Goal: Answer question/provide support: Share knowledge or assist other users

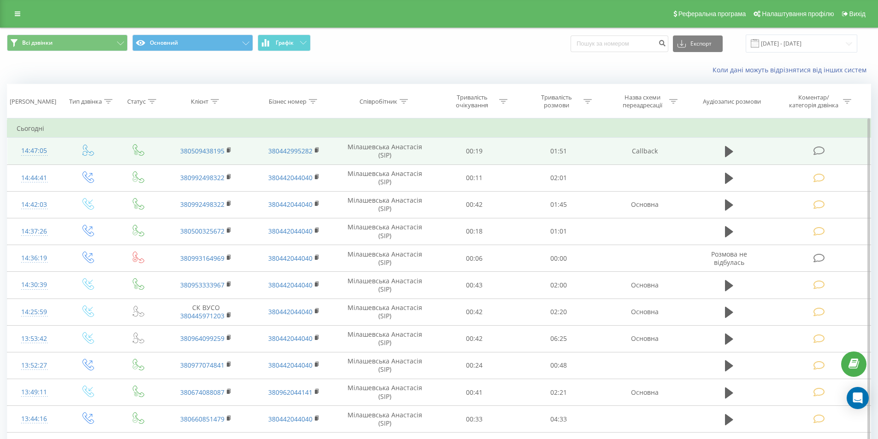
click at [814, 151] on icon at bounding box center [820, 151] width 12 height 10
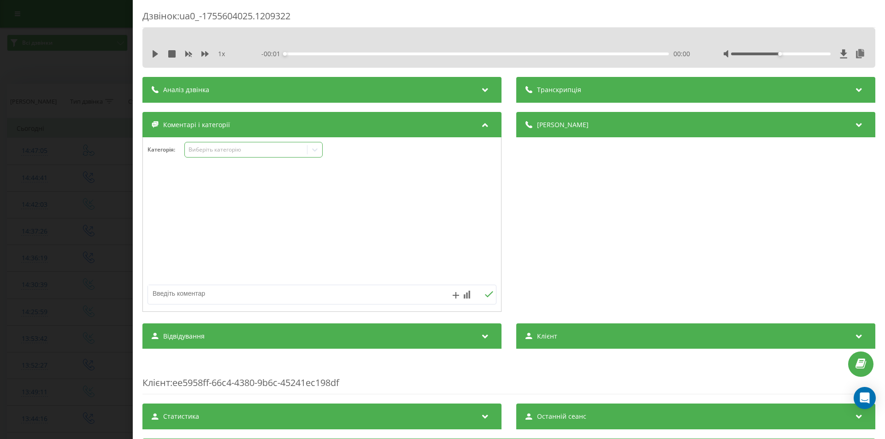
click at [198, 146] on div "Виберіть категорію" at bounding box center [246, 149] width 115 height 7
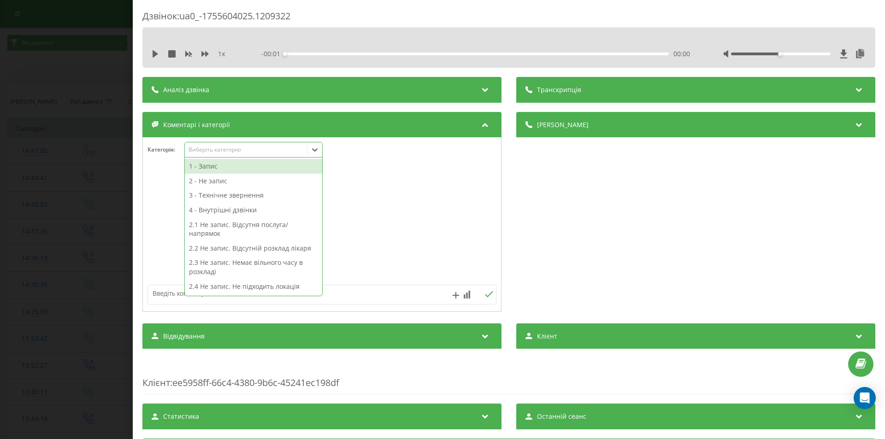
click at [212, 165] on div "1 - Запис" at bounding box center [253, 166] width 137 height 15
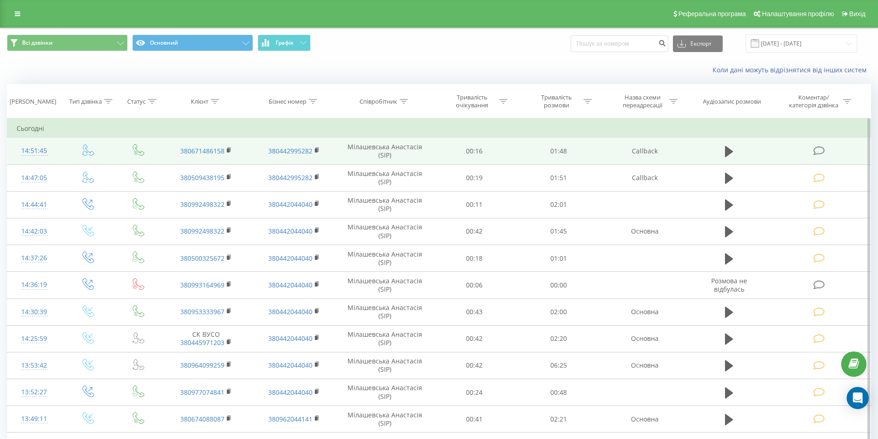
click at [819, 152] on icon at bounding box center [820, 151] width 12 height 10
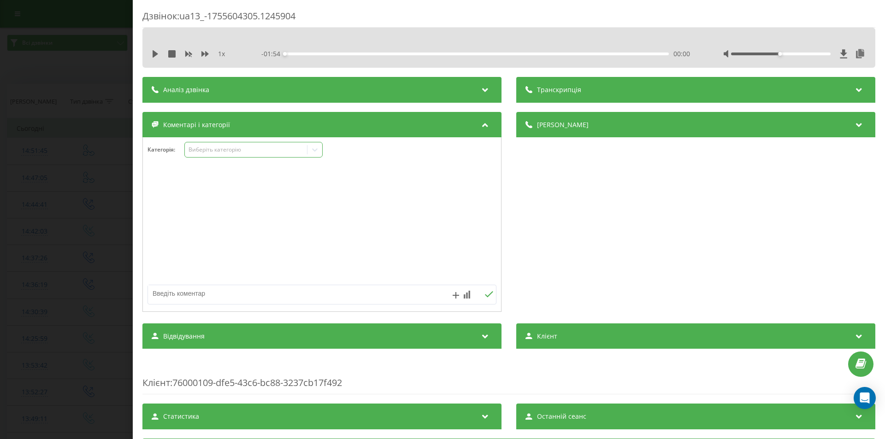
click at [217, 154] on div "Виберіть категорію" at bounding box center [246, 149] width 115 height 7
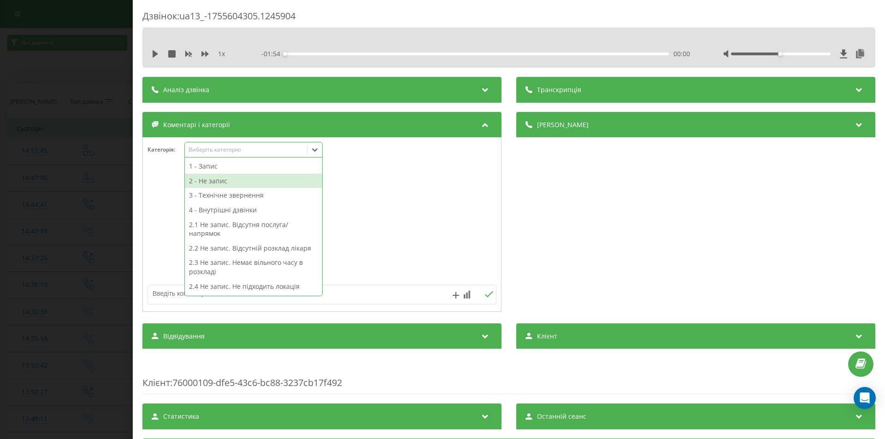
click at [220, 181] on div "2 - Не запис" at bounding box center [253, 181] width 137 height 15
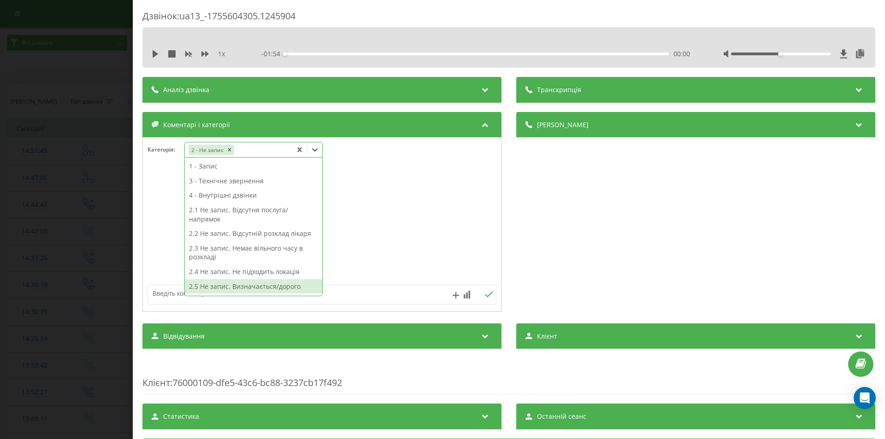
click at [217, 283] on div "2.5 Не запис. Визначається/дорого" at bounding box center [253, 286] width 137 height 15
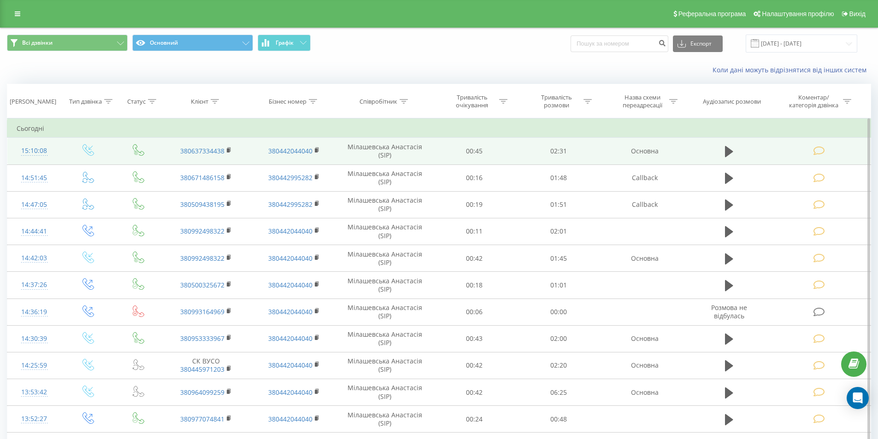
click at [819, 150] on icon at bounding box center [820, 151] width 12 height 10
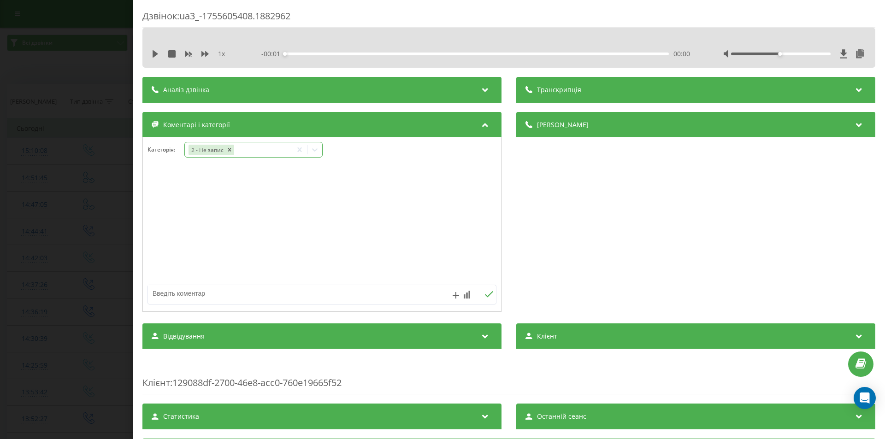
click at [253, 151] on div "2 - Не запис" at bounding box center [238, 149] width 107 height 13
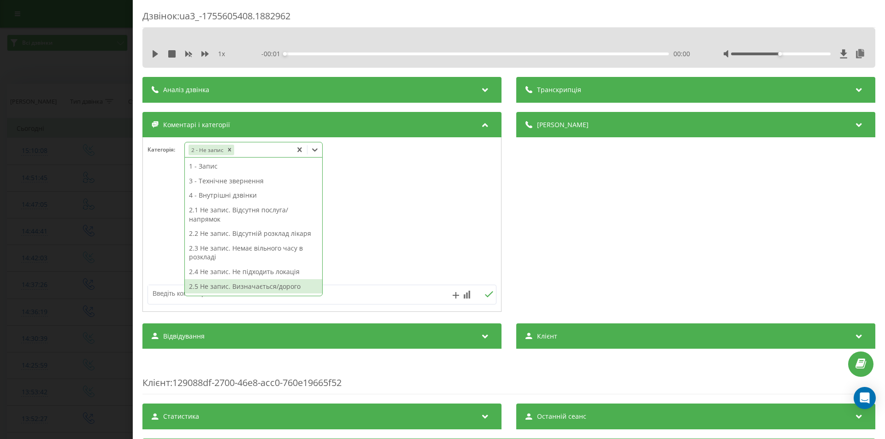
click at [245, 284] on div "2.5 Не запис. Визначається/дорого" at bounding box center [253, 286] width 137 height 15
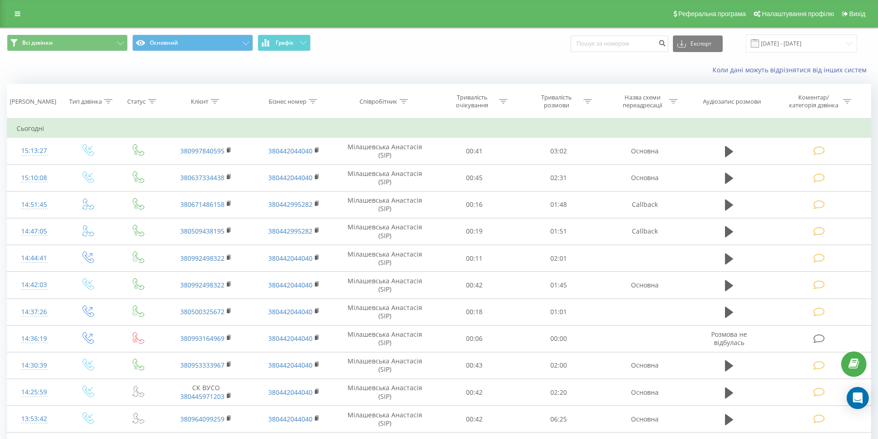
click at [297, 83] on div "Всі дзвінки Основний Графік Експорт .csv .xls .xlsx 19.07.2025 - 19.08.2025 Кол…" at bounding box center [439, 435] width 864 height 815
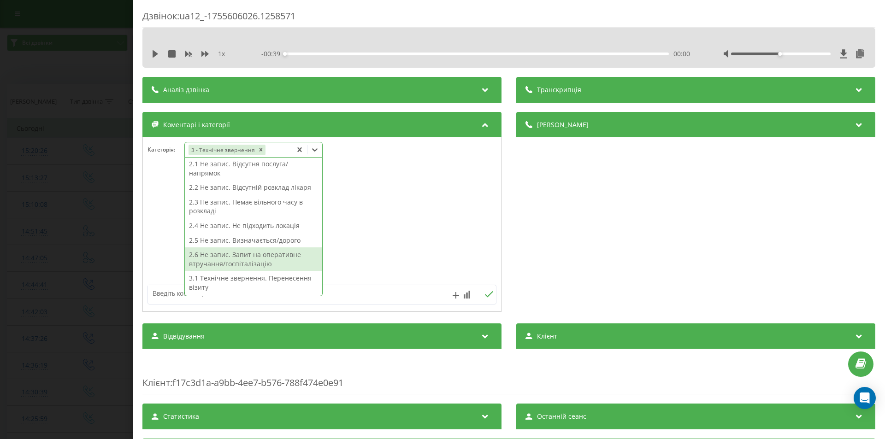
scroll to position [92, 0]
click at [250, 253] on div "3.2 Технічне звернення. Скасування візиту" at bounding box center [253, 261] width 137 height 24
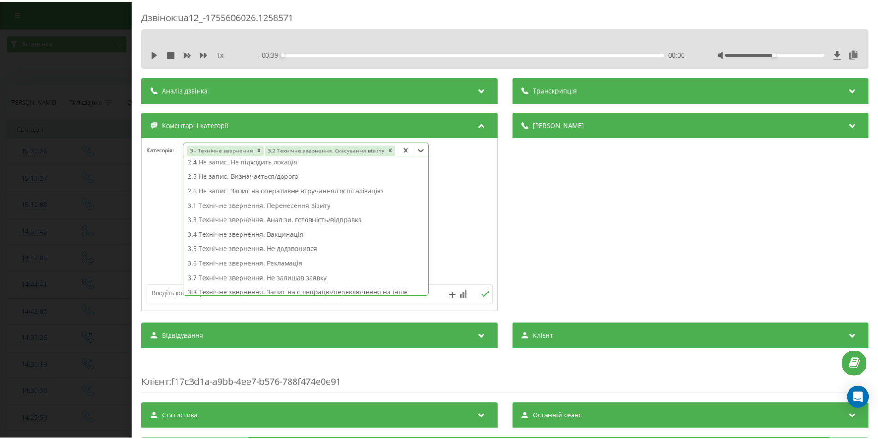
scroll to position [83, 0]
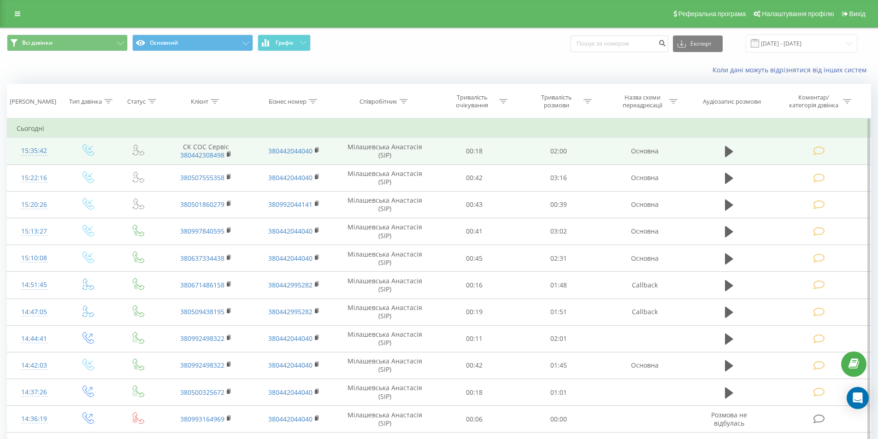
click at [819, 150] on icon at bounding box center [820, 151] width 12 height 10
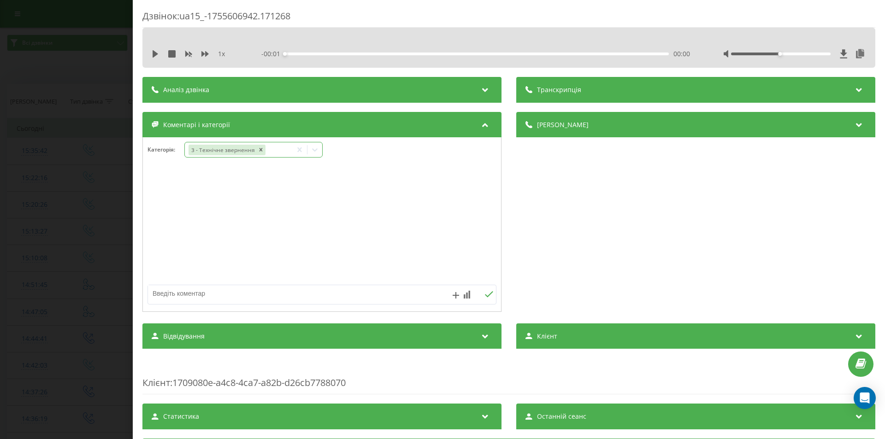
click at [280, 148] on div "3 - Технічне звернення" at bounding box center [238, 149] width 107 height 13
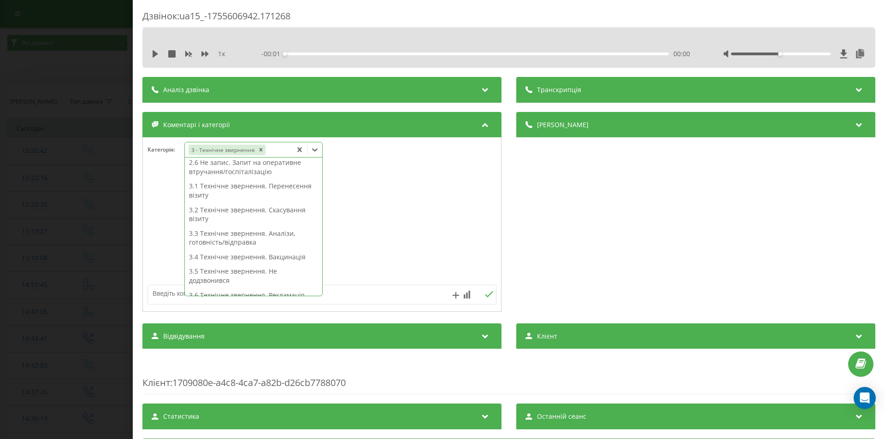
scroll to position [226, 0]
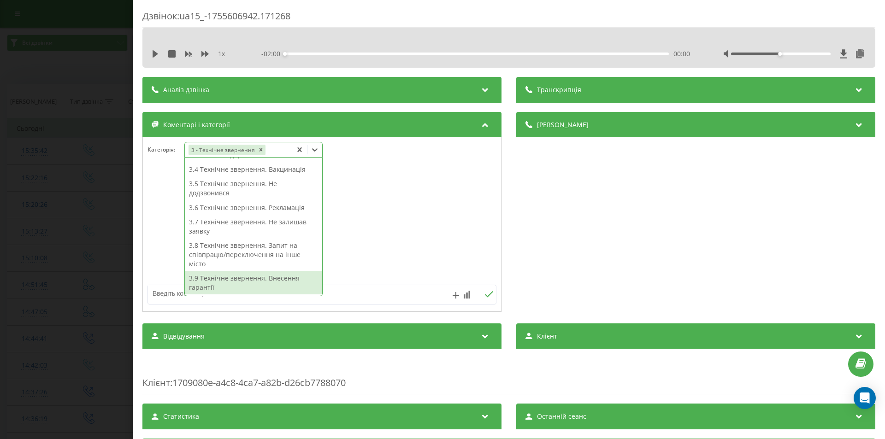
click at [266, 286] on div "3.9 Технічне звернення. Внесення гарантії" at bounding box center [253, 283] width 137 height 24
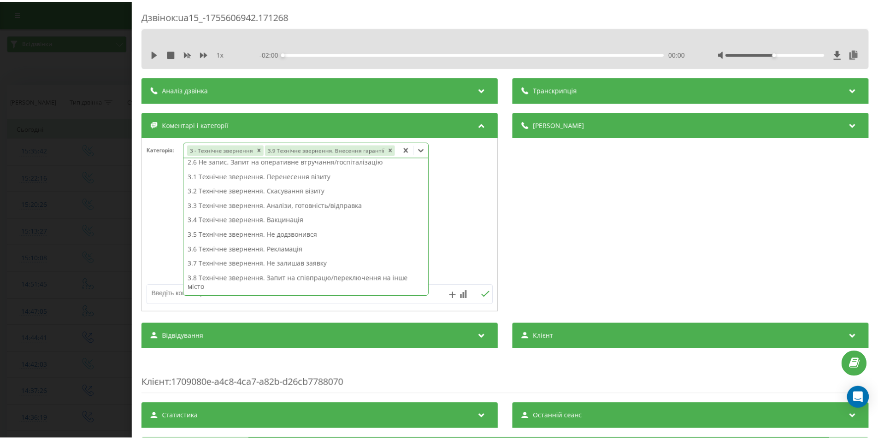
scroll to position [121, 0]
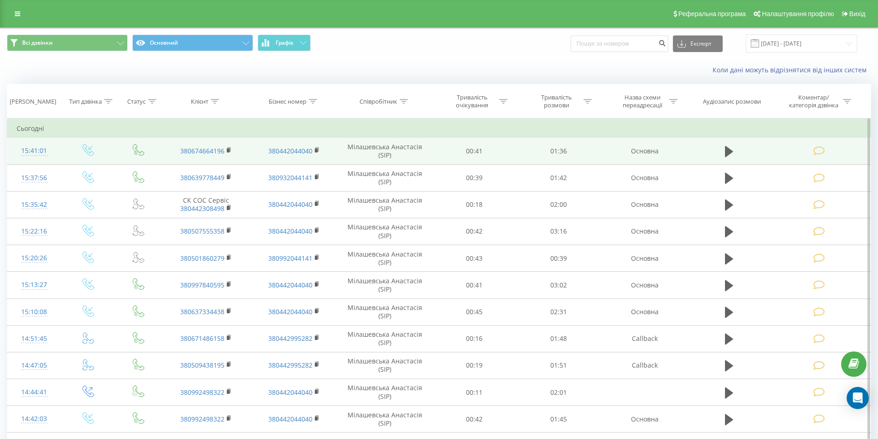
click at [817, 150] on icon at bounding box center [820, 151] width 12 height 10
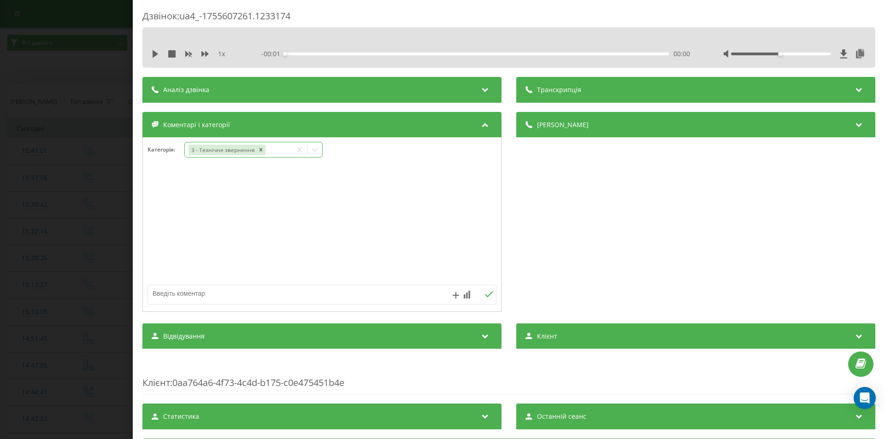
click at [275, 150] on div "3 - Технічне звернення" at bounding box center [238, 149] width 107 height 13
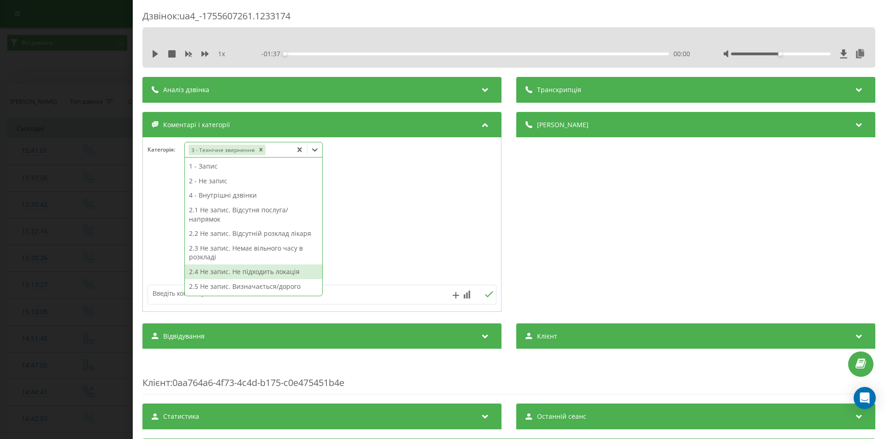
scroll to position [92, 0]
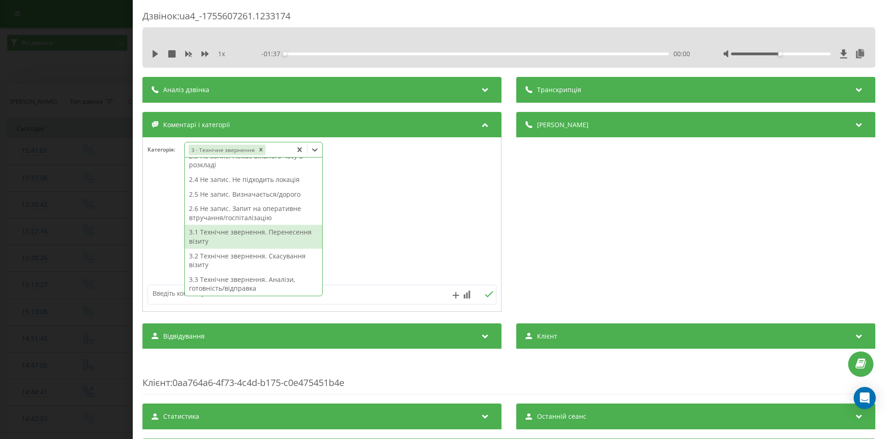
click at [250, 245] on div "3.1 Технічне звернення. Перенесення візиту" at bounding box center [253, 237] width 137 height 24
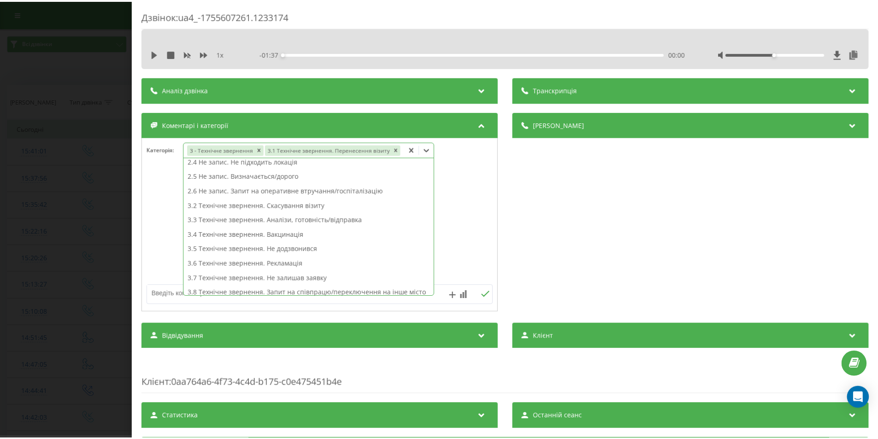
scroll to position [83, 0]
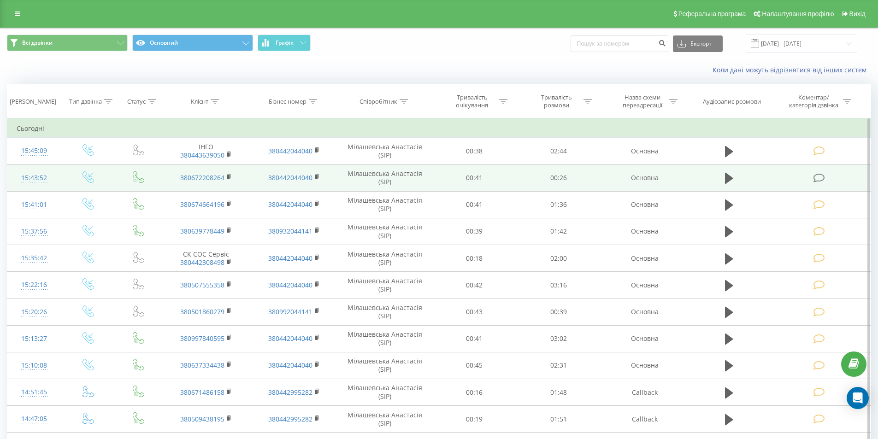
click at [819, 179] on icon at bounding box center [820, 178] width 12 height 10
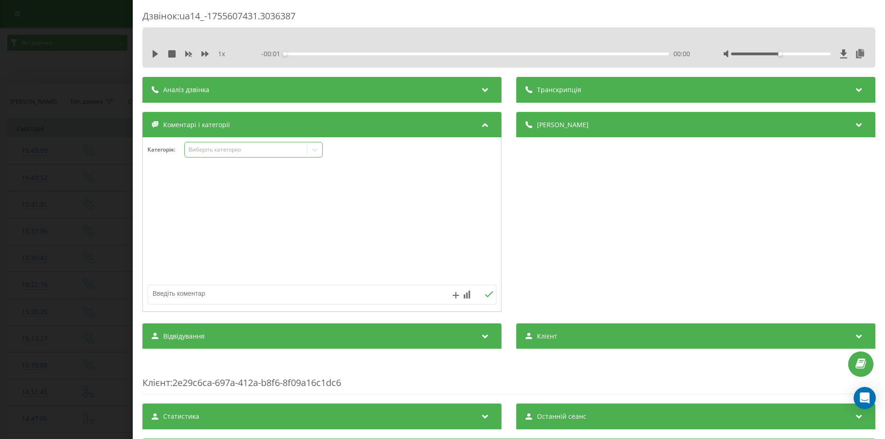
click at [212, 148] on div "Виберіть категорію" at bounding box center [246, 149] width 115 height 7
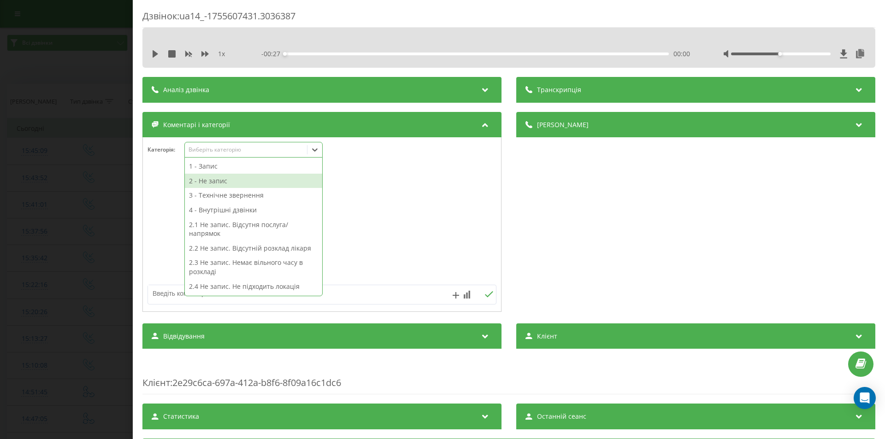
click at [209, 181] on div "2 - Не запис" at bounding box center [253, 181] width 137 height 15
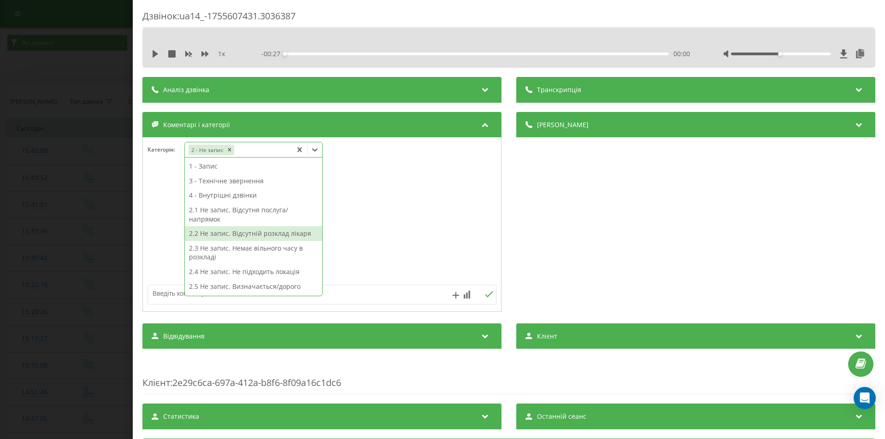
click at [224, 235] on div "2.2 Не запис. Відсутній розклад лікаря" at bounding box center [253, 233] width 137 height 15
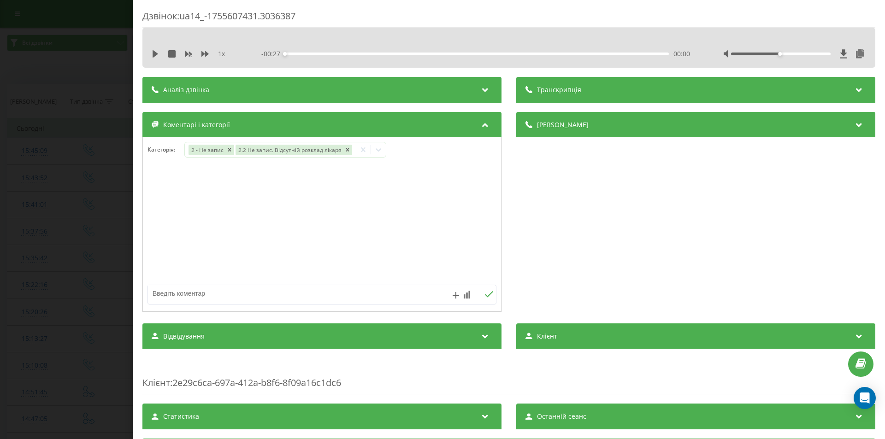
click at [167, 293] on textarea at bounding box center [287, 293] width 278 height 17
type textarea "дитячий ортопед"
click at [484, 296] on icon at bounding box center [488, 294] width 9 height 6
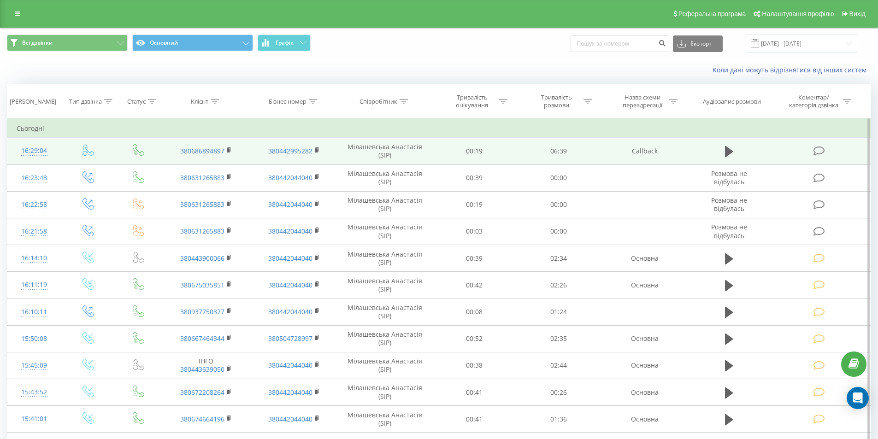
click at [817, 152] on icon at bounding box center [820, 151] width 12 height 10
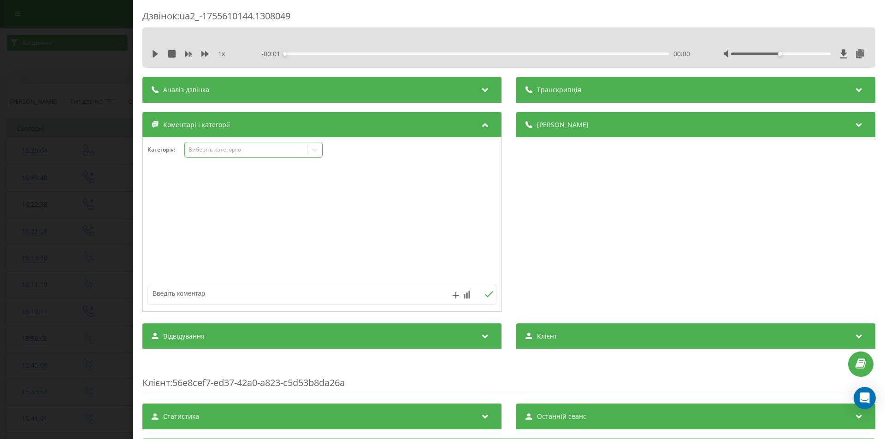
click at [200, 150] on div "Виберіть категорію" at bounding box center [246, 149] width 115 height 7
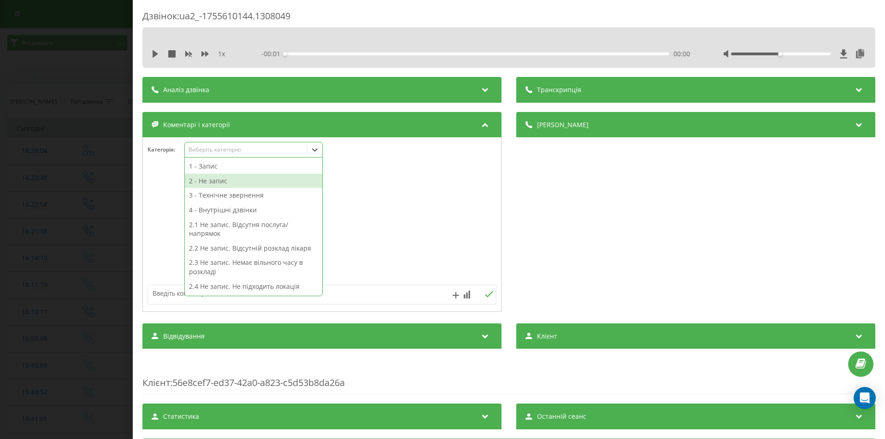
click at [206, 181] on div "2 - Не запис" at bounding box center [253, 181] width 137 height 15
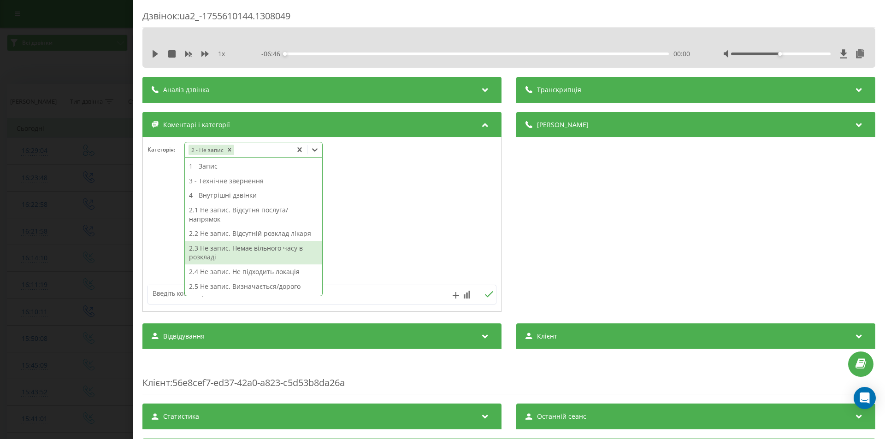
click at [240, 253] on div "2.3 Не запис. Немає вільного часу в розкладі" at bounding box center [253, 253] width 137 height 24
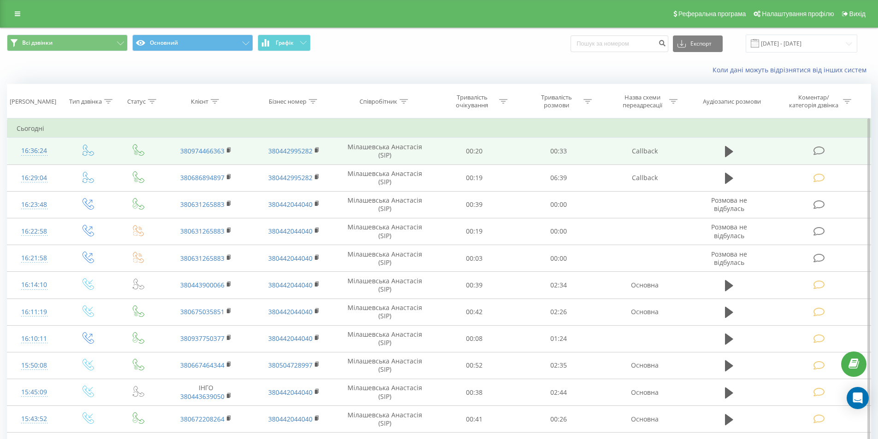
click at [814, 151] on icon at bounding box center [820, 151] width 12 height 10
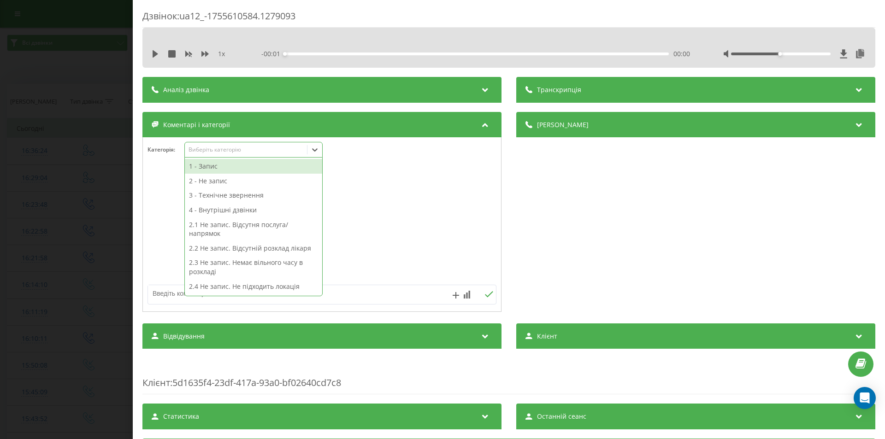
click at [216, 149] on div "Виберіть категорію" at bounding box center [246, 149] width 115 height 7
click at [208, 193] on div "3 - Технічне звернення" at bounding box center [253, 195] width 137 height 15
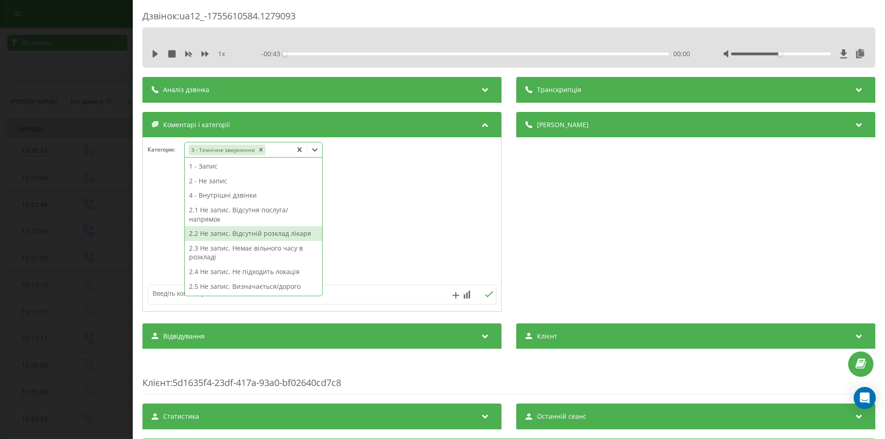
click at [168, 291] on textarea at bounding box center [287, 293] width 278 height 17
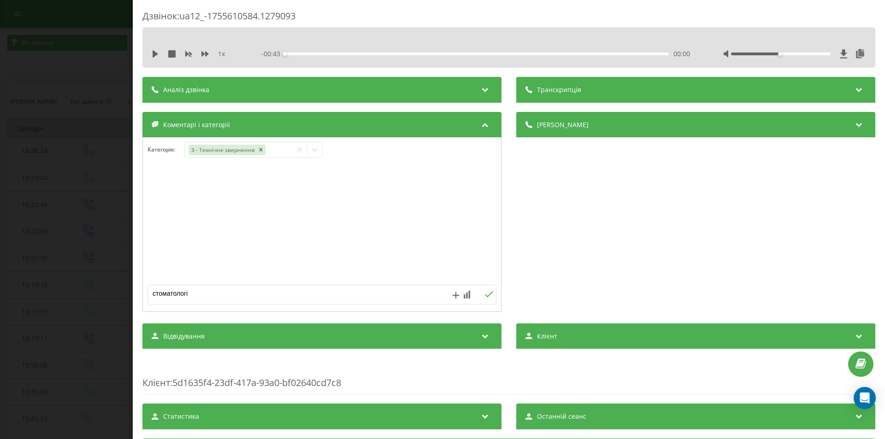
type textarea "стоматологія"
click at [485, 298] on button at bounding box center [489, 295] width 14 height 8
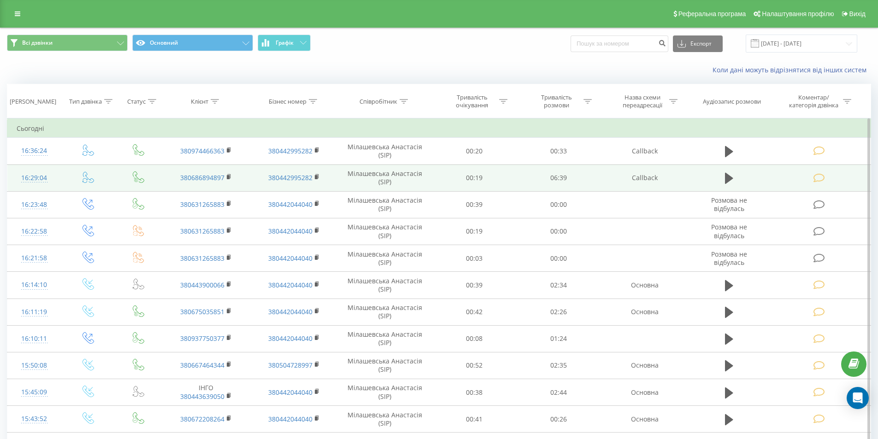
click at [820, 177] on icon at bounding box center [820, 178] width 12 height 10
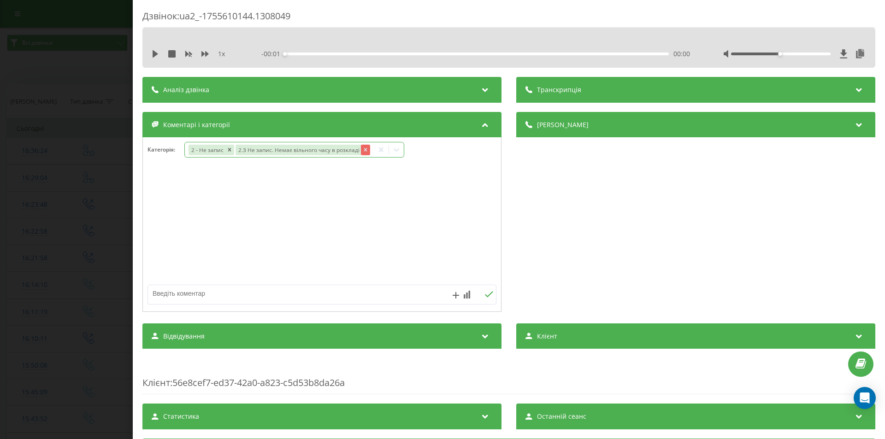
click at [364, 149] on icon "Remove 2.3 Не запис. Немає вільного часу в розкладі" at bounding box center [365, 149] width 3 height 3
click at [260, 150] on div "2 - Не запис" at bounding box center [238, 149] width 107 height 13
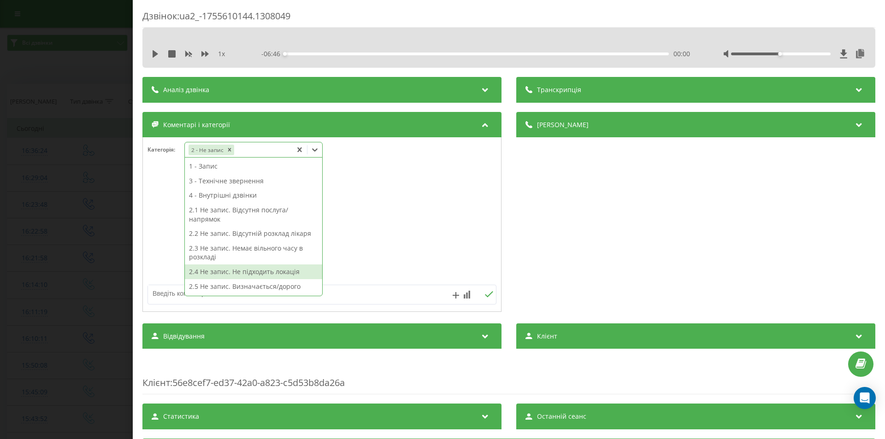
click at [246, 276] on div "2.4 Не запис. Не підходить локація" at bounding box center [253, 272] width 137 height 15
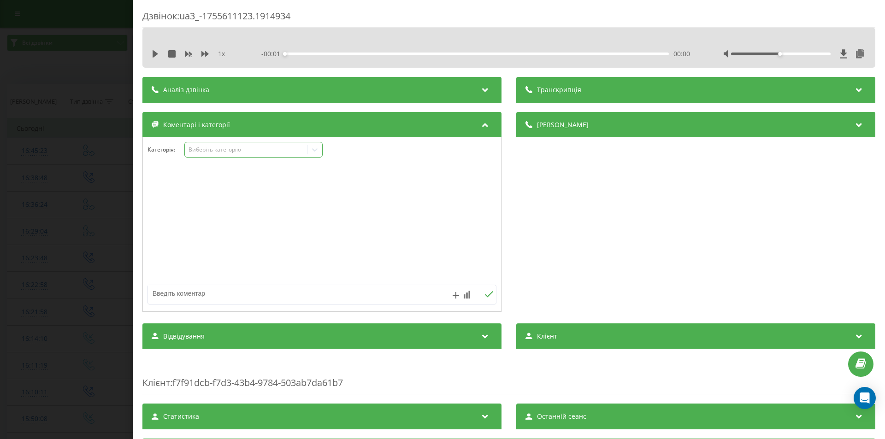
click at [200, 152] on div "Виберіть категорію" at bounding box center [246, 149] width 115 height 7
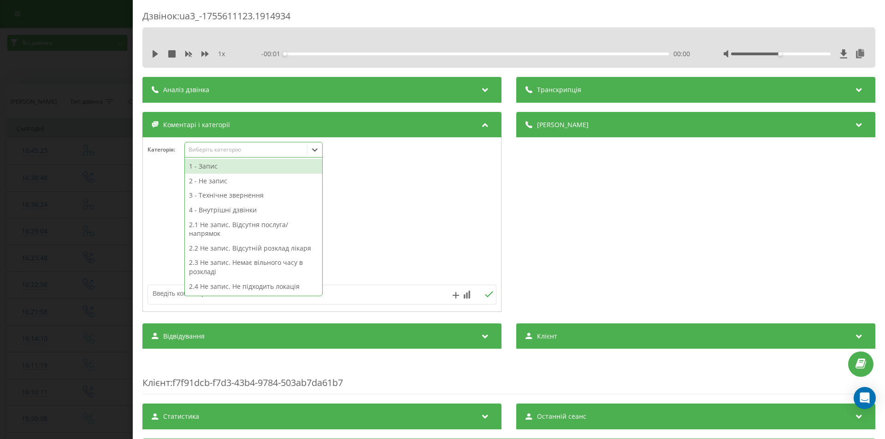
click at [210, 169] on div "1 - Запис" at bounding box center [253, 166] width 137 height 15
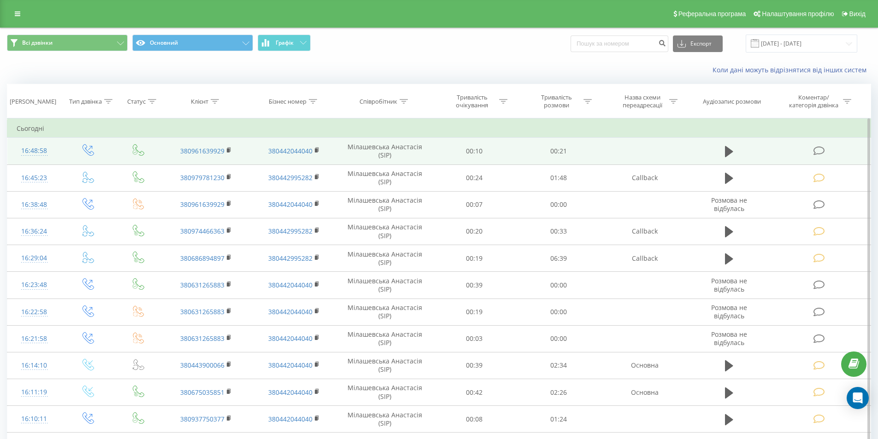
click at [820, 148] on icon at bounding box center [820, 151] width 12 height 10
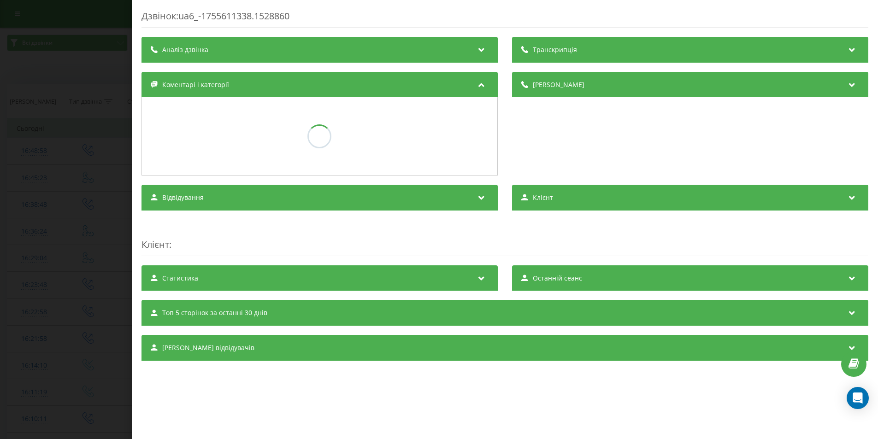
click at [823, 151] on div "[PERSON_NAME]" at bounding box center [690, 124] width 356 height 104
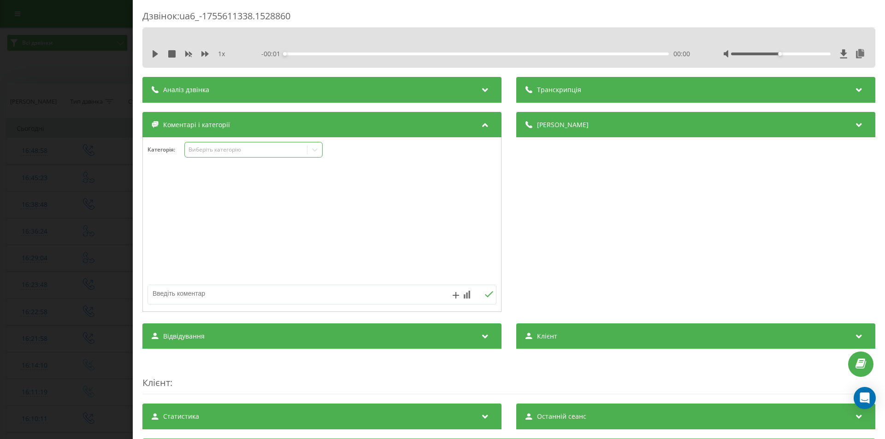
click at [213, 150] on div "Виберіть категорію" at bounding box center [246, 149] width 115 height 7
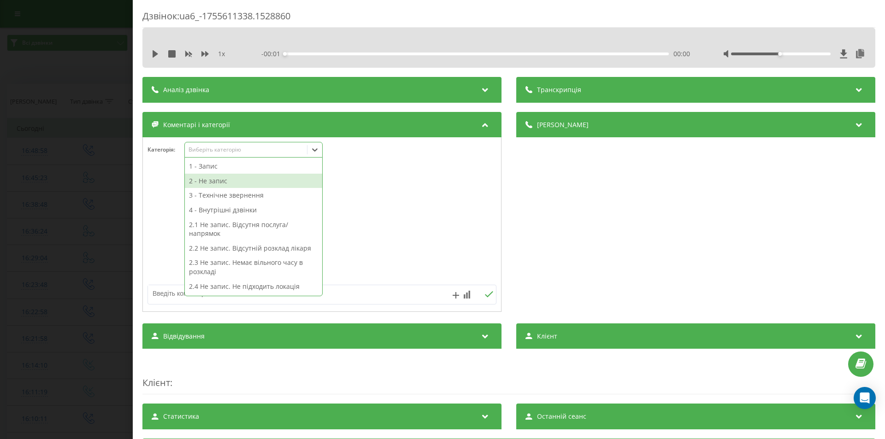
click at [210, 181] on div "2 - Не запис" at bounding box center [253, 181] width 137 height 15
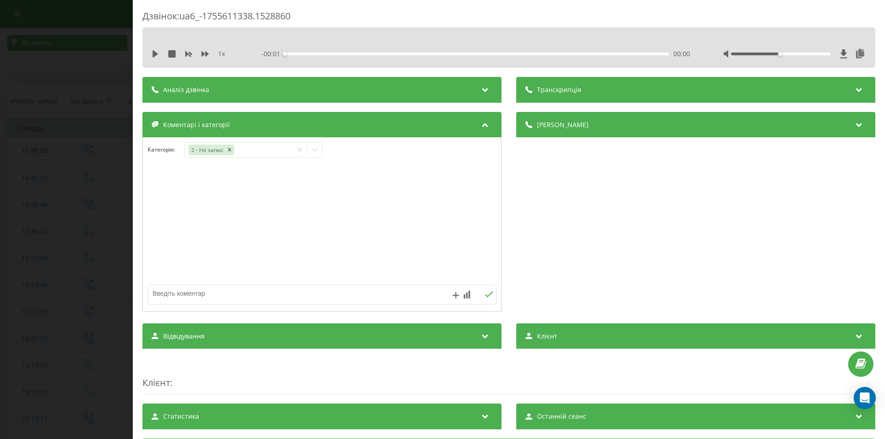
click at [167, 290] on textarea at bounding box center [287, 293] width 278 height 17
type textarea "не актуально"
click at [485, 295] on icon at bounding box center [488, 294] width 9 height 6
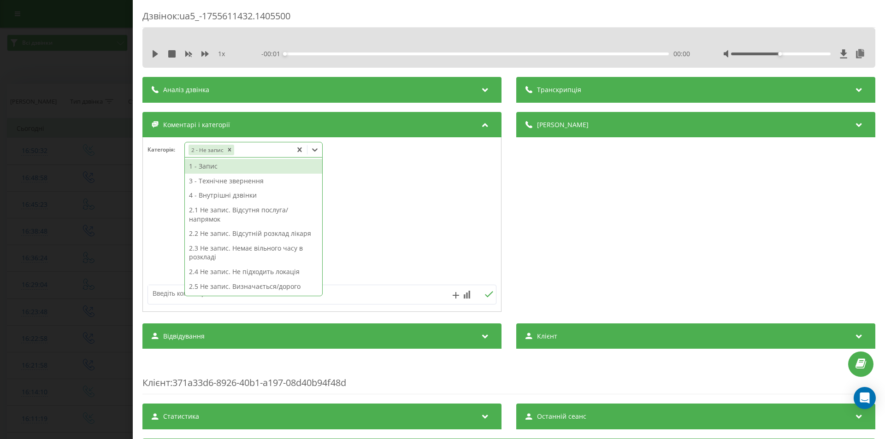
click at [247, 153] on div "2 - Не запис" at bounding box center [238, 149] width 107 height 13
click at [233, 289] on div "2.5 Не запис. Визначається/дорого" at bounding box center [253, 286] width 137 height 15
click at [224, 148] on div "Виберіть категорію" at bounding box center [244, 149] width 115 height 7
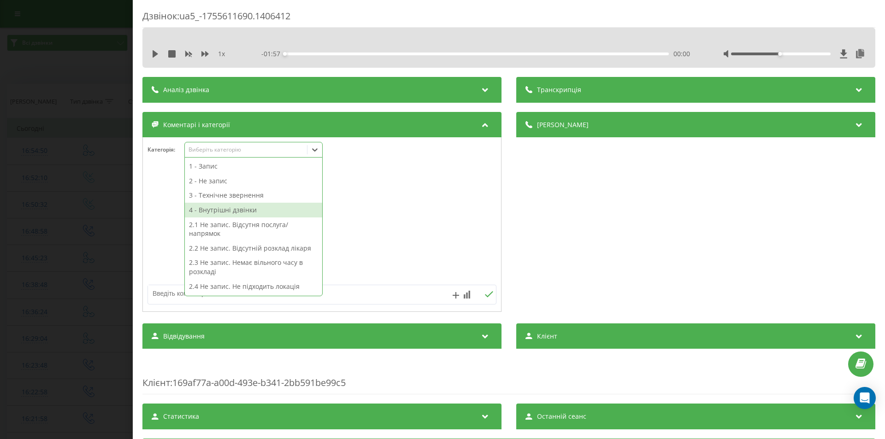
click at [199, 181] on div "2 - Не запис" at bounding box center [253, 181] width 137 height 15
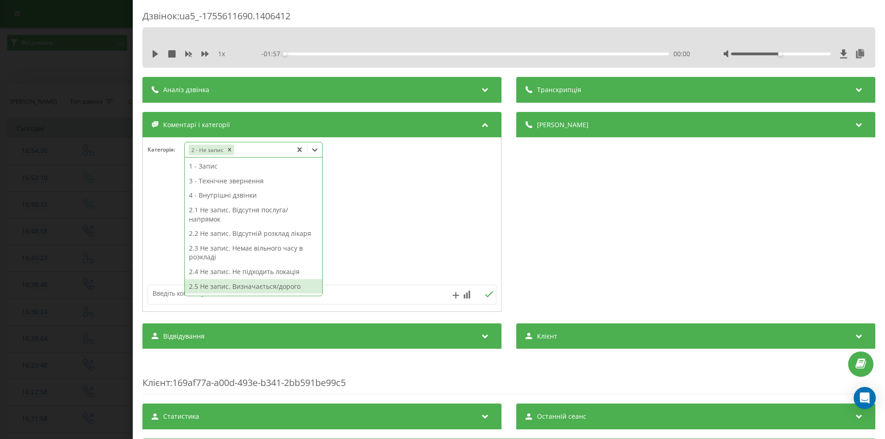
click at [207, 280] on div "2.5 Не запис. Визначається/дорого" at bounding box center [253, 286] width 137 height 15
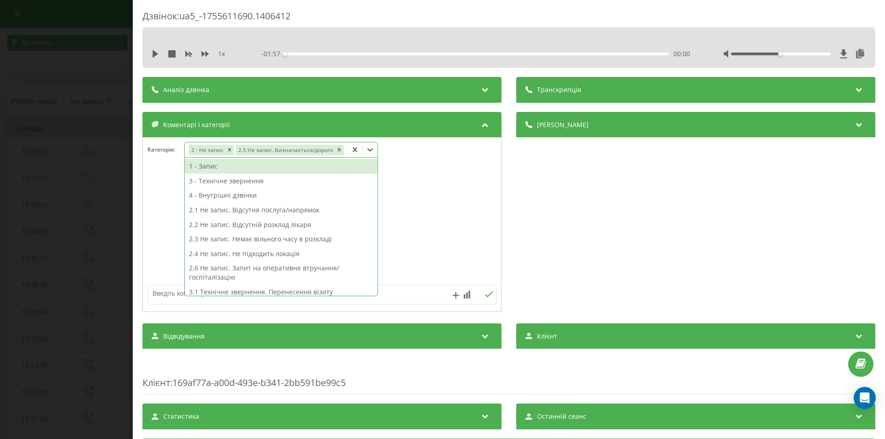
click at [156, 294] on textarea at bounding box center [287, 293] width 278 height 17
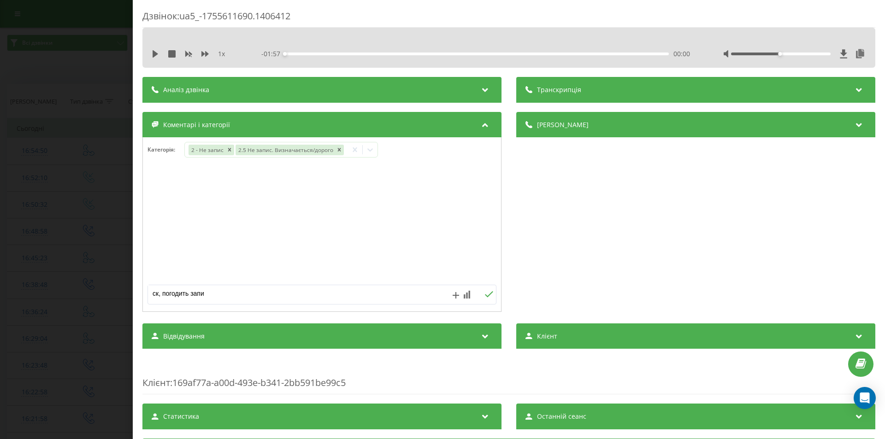
type textarea "ск, погодить запис"
click at [485, 294] on icon at bounding box center [488, 294] width 9 height 6
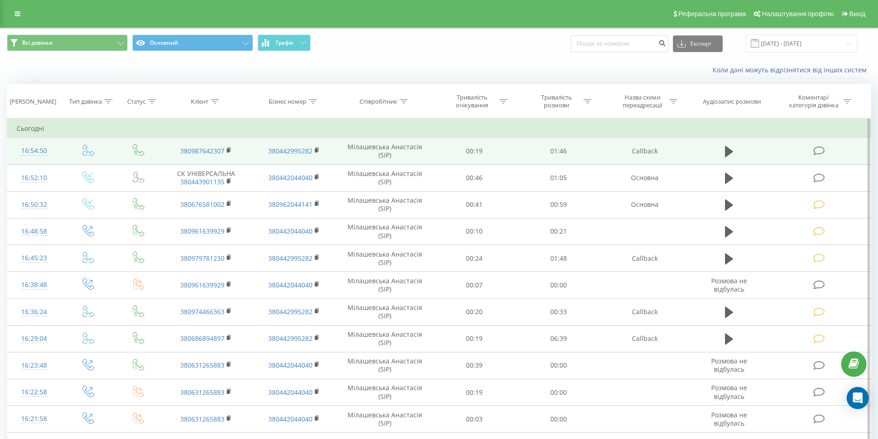
click at [818, 149] on icon at bounding box center [820, 151] width 12 height 10
click at [818, 151] on icon at bounding box center [820, 151] width 12 height 10
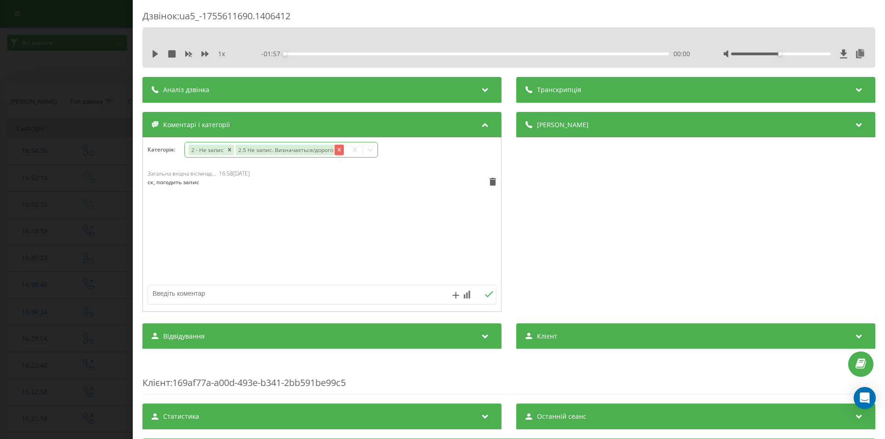
click at [338, 149] on icon "Remove 2.5 Не запис. Визначається/дорого" at bounding box center [338, 149] width 3 height 3
click at [489, 183] on icon at bounding box center [492, 182] width 7 height 8
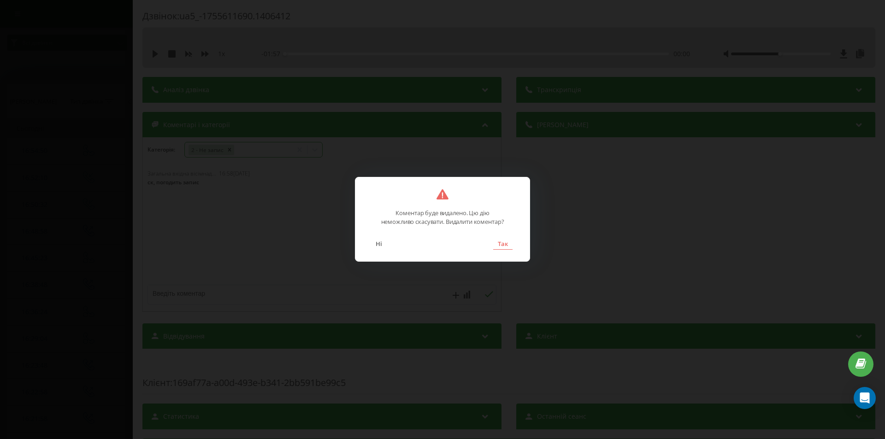
click at [501, 248] on button "Так" at bounding box center [502, 244] width 19 height 12
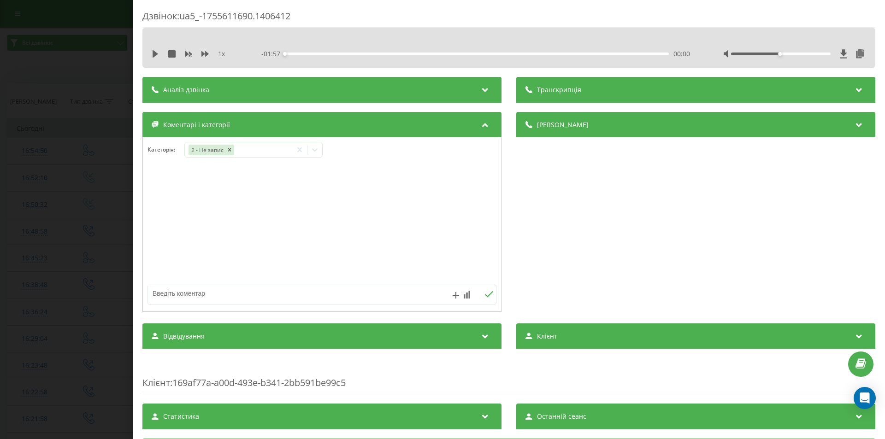
click at [181, 292] on textarea at bounding box center [287, 293] width 278 height 17
type textarea "записана"
click at [486, 296] on icon at bounding box center [488, 294] width 9 height 6
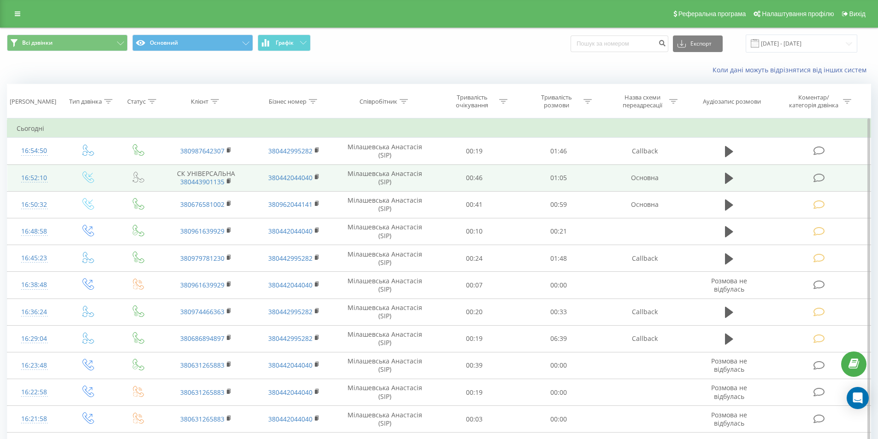
click at [817, 178] on icon at bounding box center [820, 178] width 12 height 10
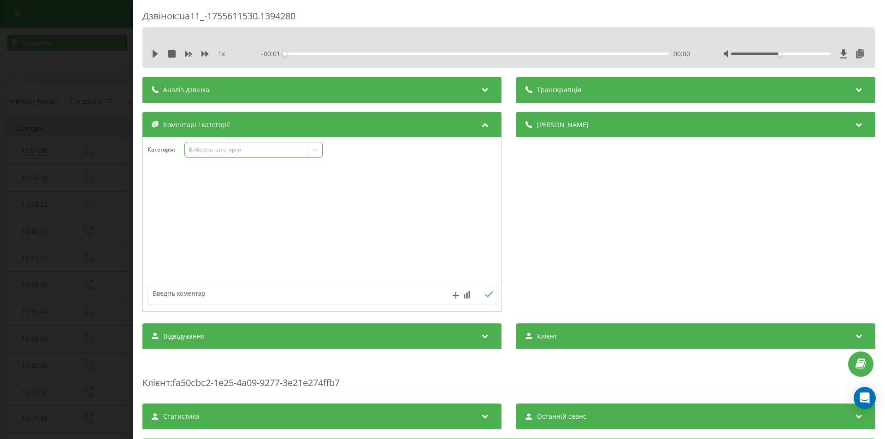
click at [207, 150] on div "Виберіть категорію" at bounding box center [246, 149] width 115 height 7
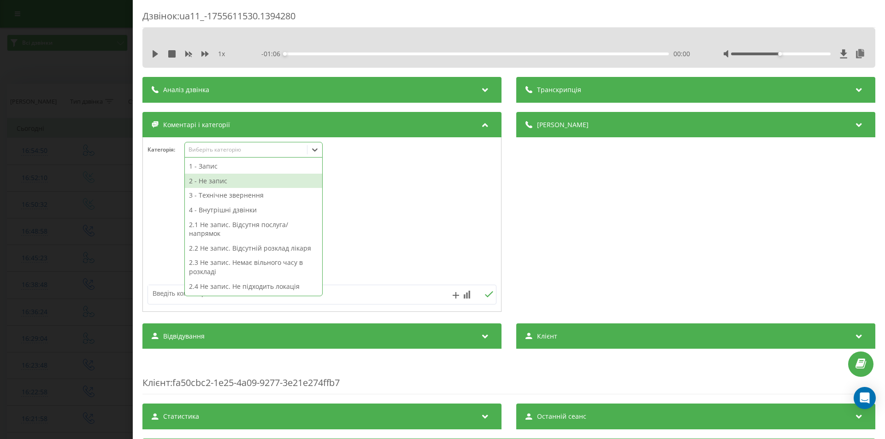
click at [208, 178] on div "2 - Не запис" at bounding box center [253, 181] width 137 height 15
click at [215, 285] on div "2.4 Не запис. Не підходить локація" at bounding box center [253, 286] width 137 height 15
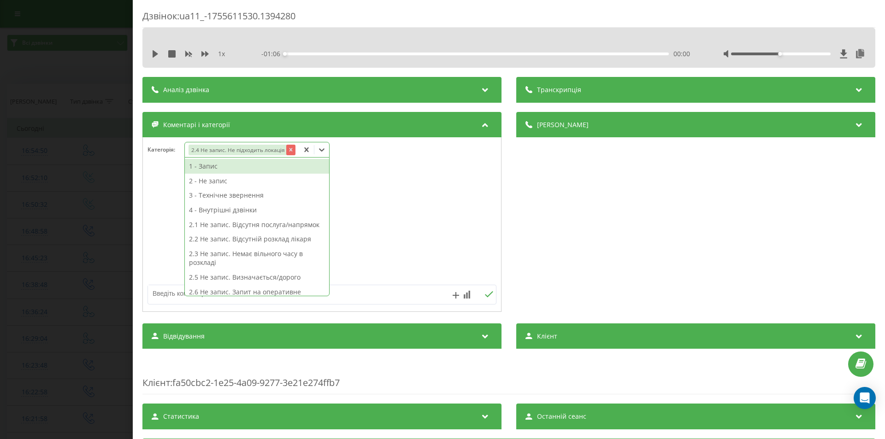
click at [286, 151] on div "Remove 2.4 Не запис. Не підходить локація" at bounding box center [290, 150] width 9 height 11
click at [288, 151] on icon "Remove 2.4 Не запис. Не підходить локація" at bounding box center [291, 150] width 6 height 6
click at [226, 183] on div "2 - Не запис" at bounding box center [253, 181] width 137 height 15
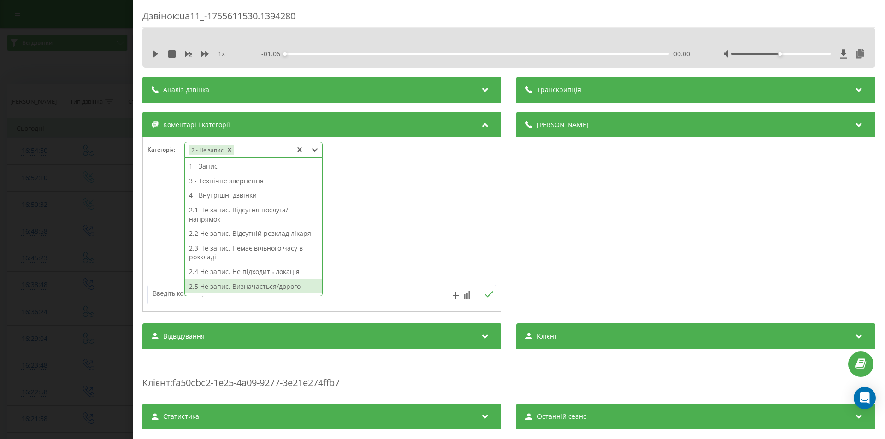
click at [245, 283] on div "2.5 Не запис. Визначається/дорого" at bounding box center [253, 286] width 137 height 15
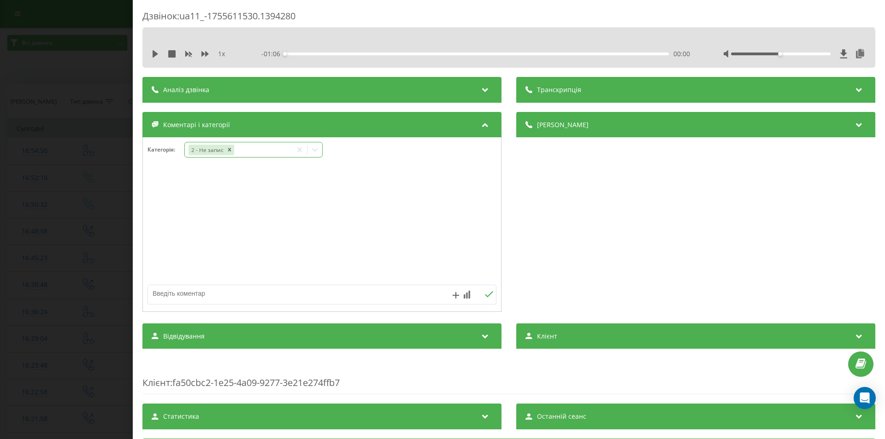
click at [162, 293] on textarea at bounding box center [287, 293] width 278 height 17
type textarea "ск, погодить запис"
click at [485, 295] on icon at bounding box center [488, 294] width 9 height 6
click at [193, 292] on textarea at bounding box center [287, 293] width 278 height 17
type textarea "мовчить"
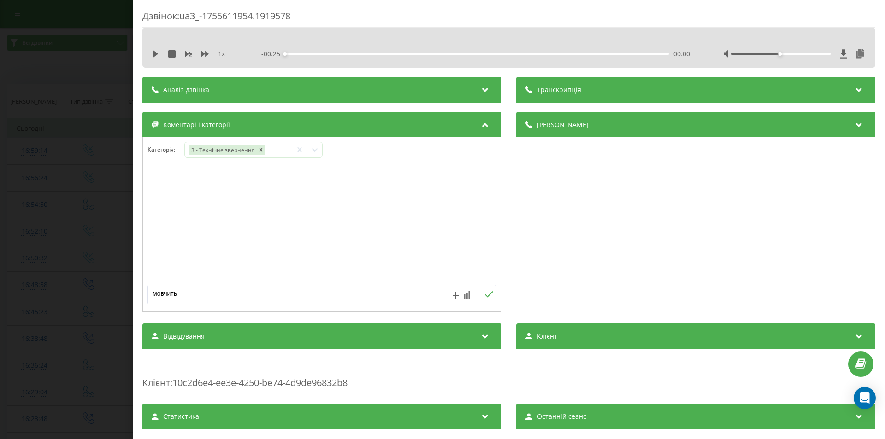
click at [490, 297] on icon at bounding box center [488, 294] width 9 height 6
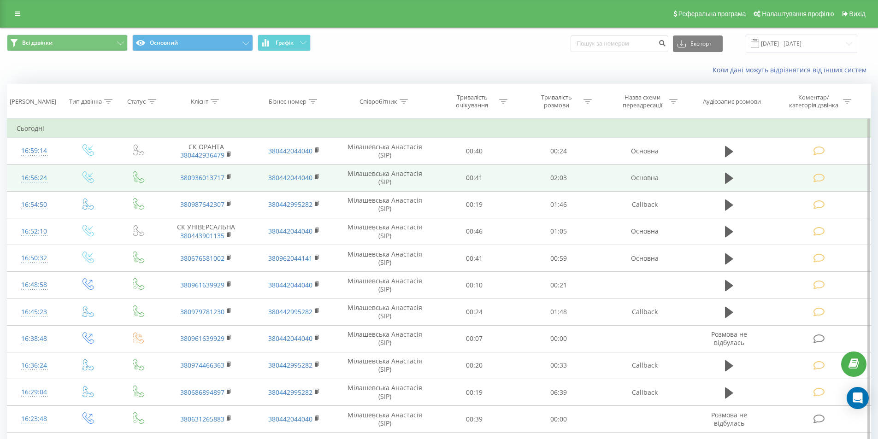
click at [818, 175] on icon at bounding box center [820, 178] width 12 height 10
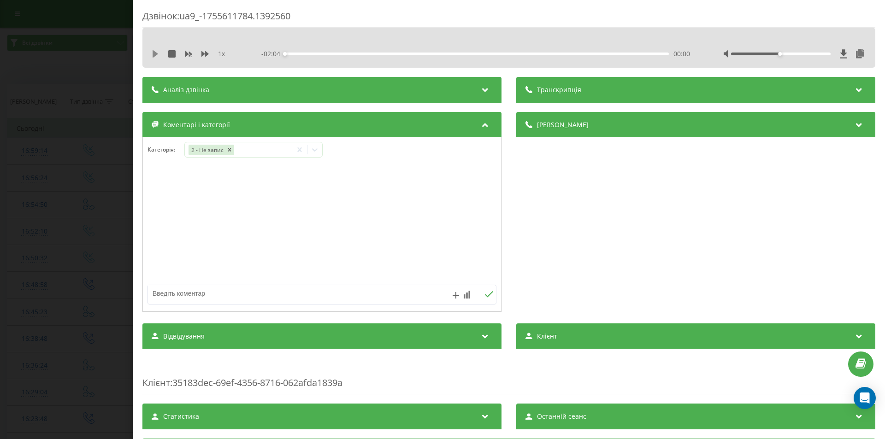
click at [153, 56] on icon at bounding box center [156, 53] width 6 height 7
click at [156, 51] on icon at bounding box center [155, 53] width 7 height 7
click at [266, 148] on div "2 - Не запис" at bounding box center [238, 149] width 107 height 13
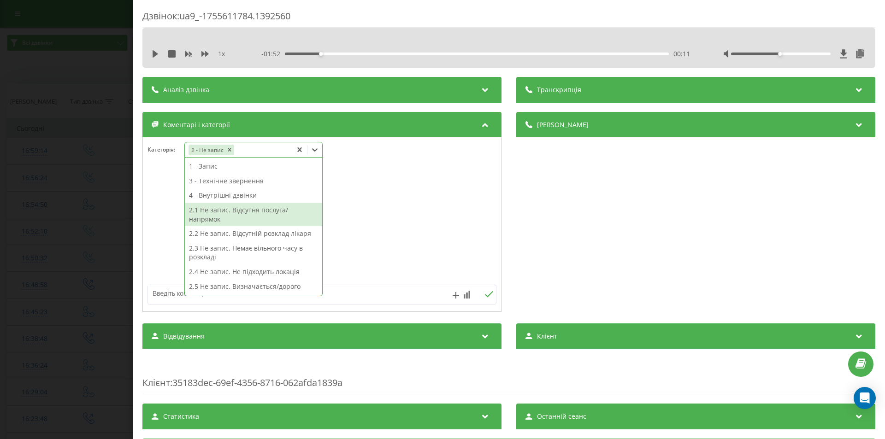
click at [220, 218] on div "2.1 Не запис. Відсутня послуга/напрямок" at bounding box center [253, 215] width 137 height 24
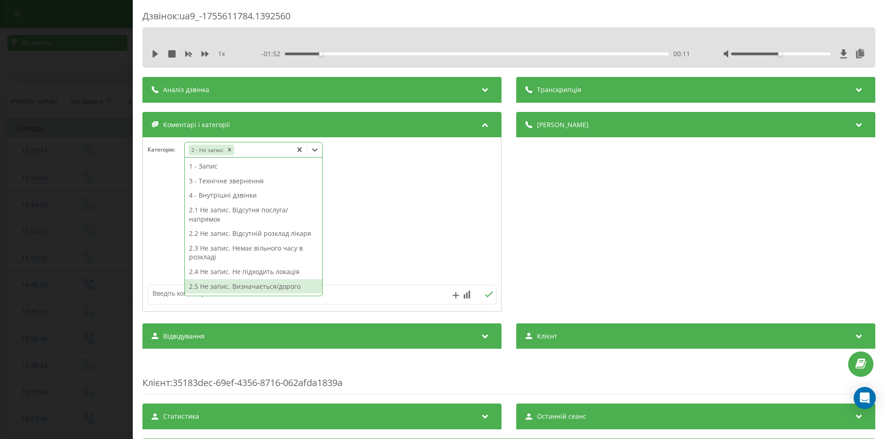
click at [167, 290] on textarea at bounding box center [287, 293] width 278 height 17
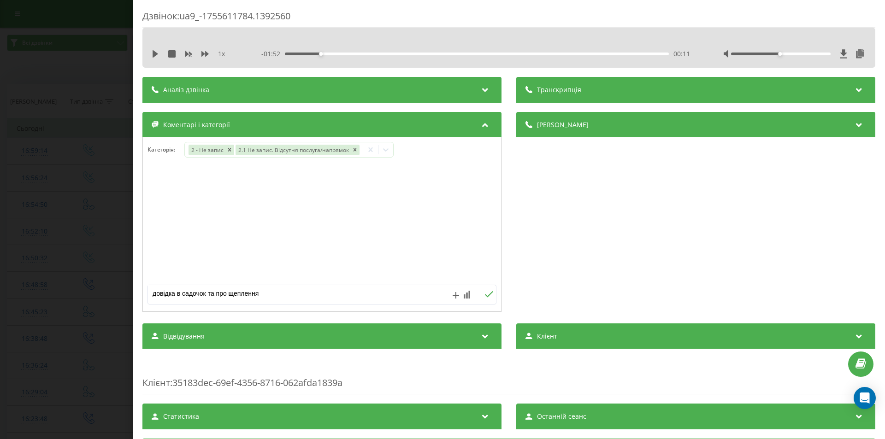
type textarea "довідка в садочок та про щеплення"
click at [484, 293] on icon at bounding box center [488, 294] width 9 height 6
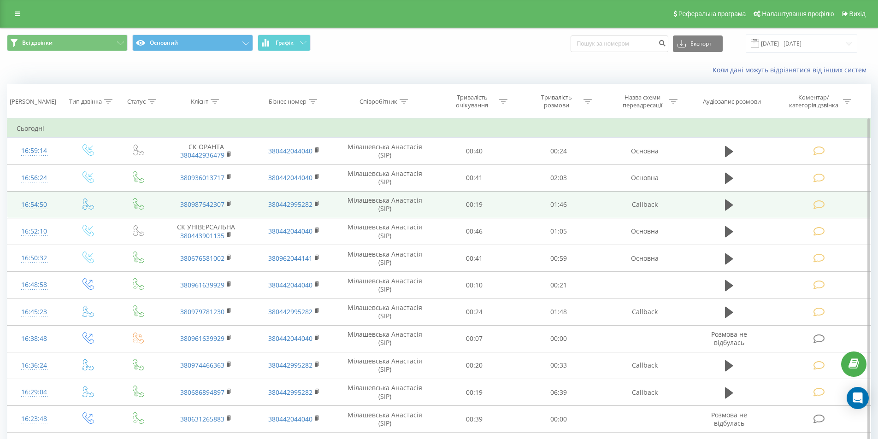
click at [816, 208] on icon at bounding box center [820, 205] width 12 height 10
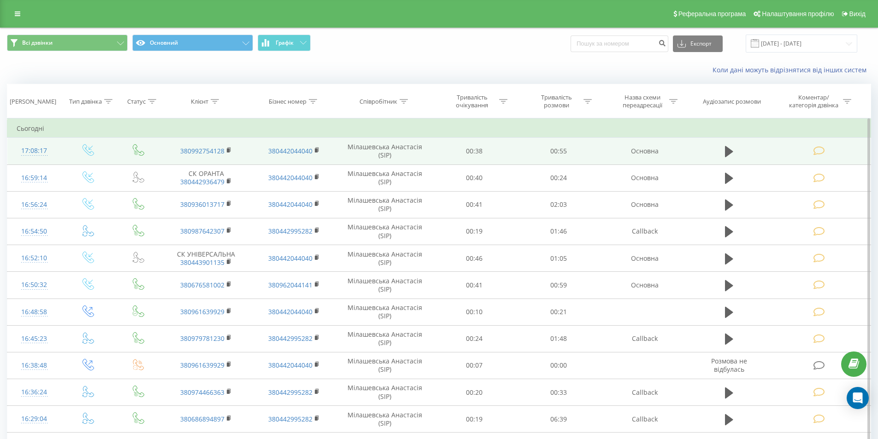
click at [817, 150] on icon at bounding box center [820, 151] width 12 height 10
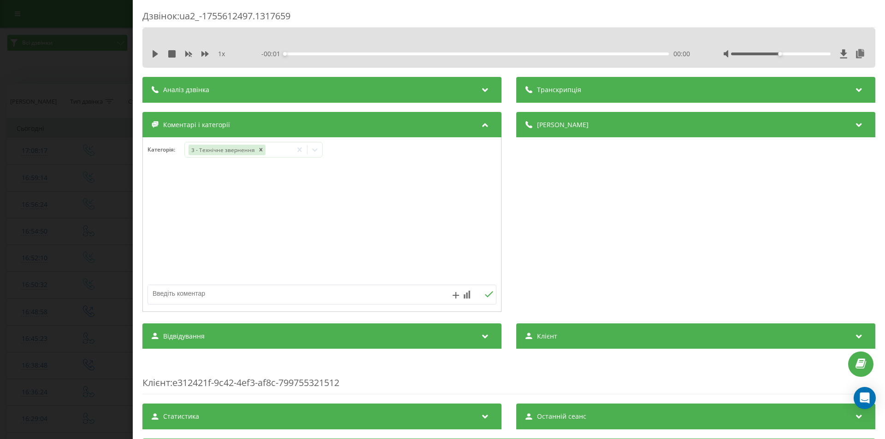
click at [190, 292] on textarea at bounding box center [287, 293] width 278 height 17
type textarea "перезвонив, бо був пропущений"
click at [486, 293] on icon at bounding box center [488, 294] width 9 height 6
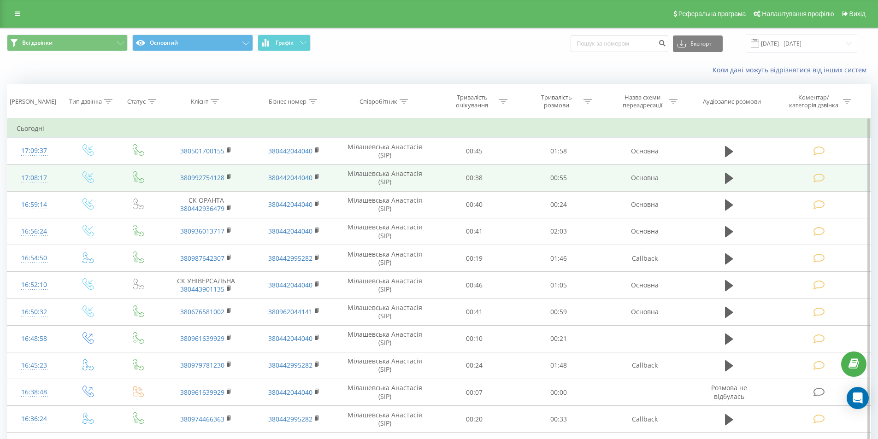
click at [817, 179] on icon at bounding box center [820, 178] width 12 height 10
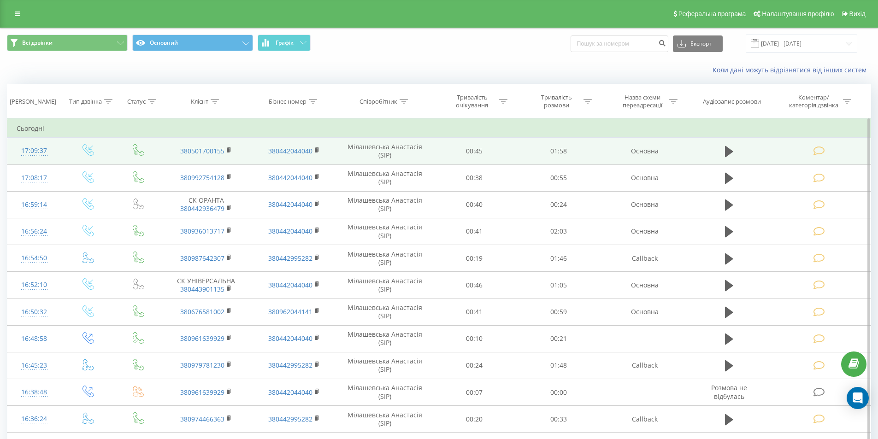
click at [815, 148] on icon at bounding box center [820, 151] width 12 height 10
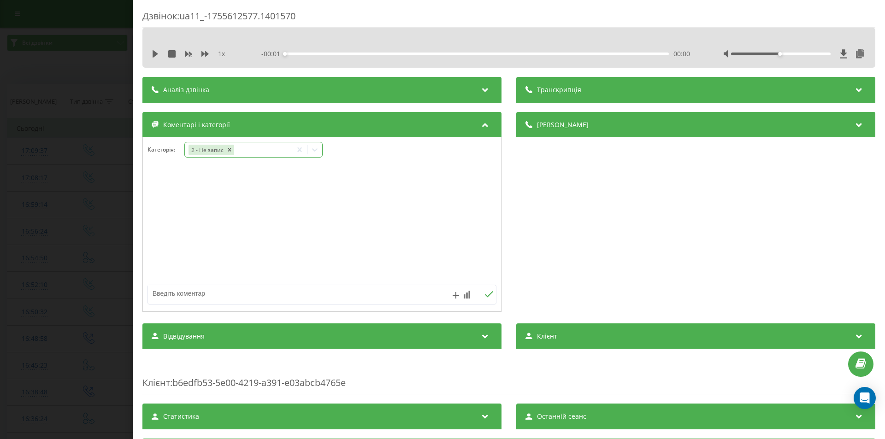
click at [252, 148] on div "2 - Не запис" at bounding box center [238, 149] width 107 height 13
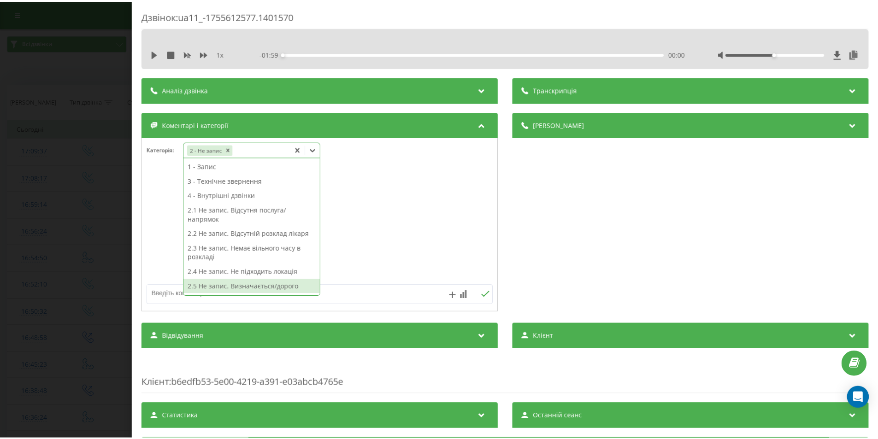
scroll to position [46, 0]
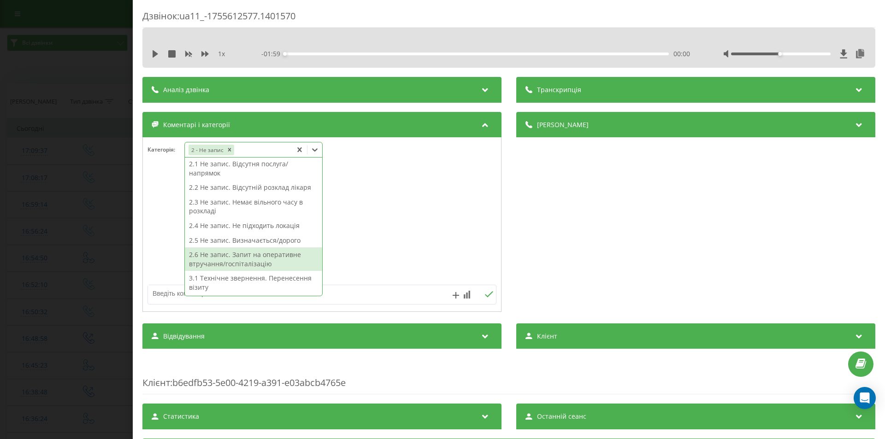
click at [246, 255] on div "2.6 Не запис. Запит на оперативне втручання/госпіталізацію" at bounding box center [253, 260] width 137 height 24
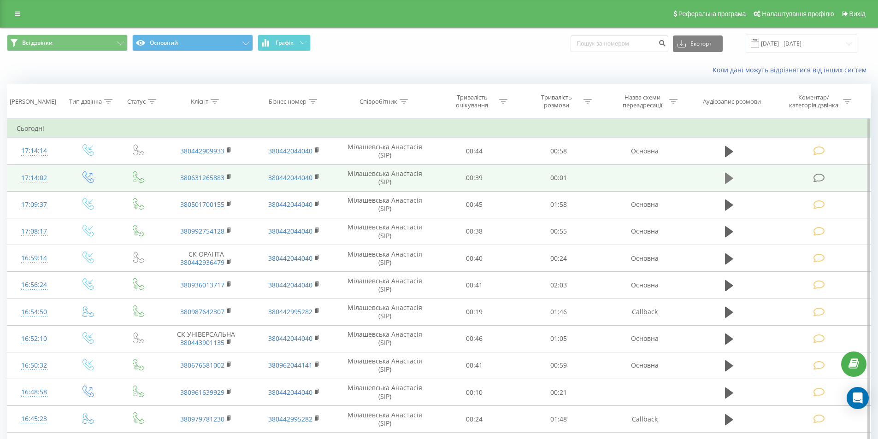
click at [725, 177] on icon at bounding box center [729, 178] width 8 height 11
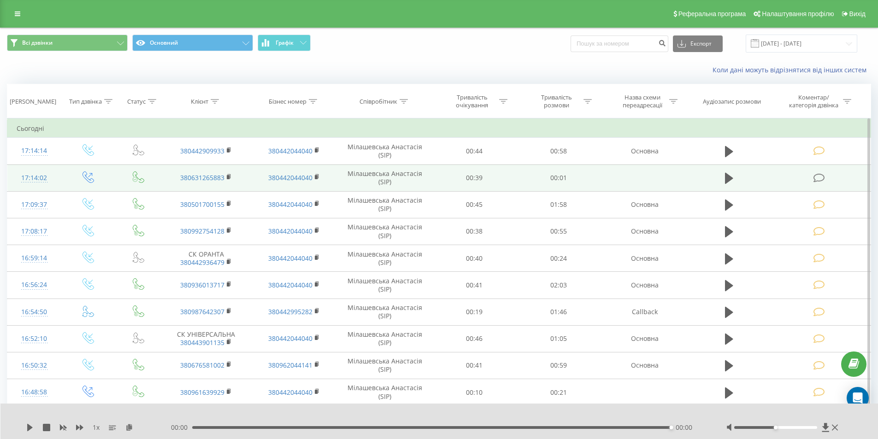
click at [815, 179] on icon at bounding box center [820, 178] width 12 height 10
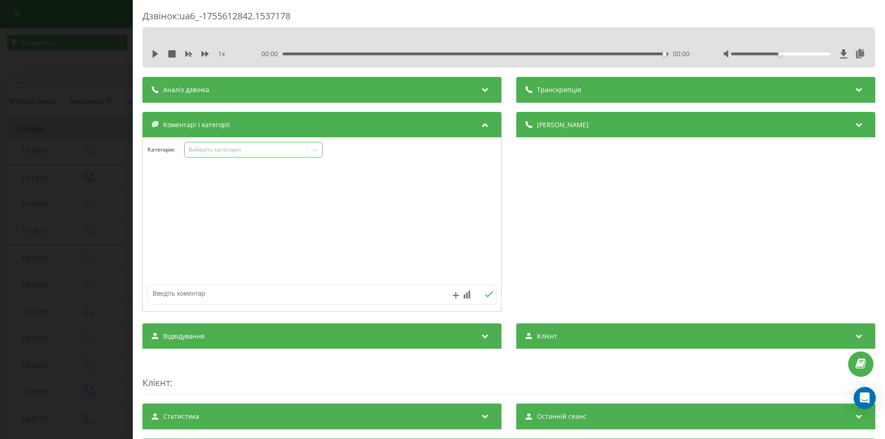
click at [203, 155] on div "Виберіть категорію" at bounding box center [253, 150] width 138 height 16
click at [194, 151] on div "Виберіть категорію" at bounding box center [246, 149] width 115 height 7
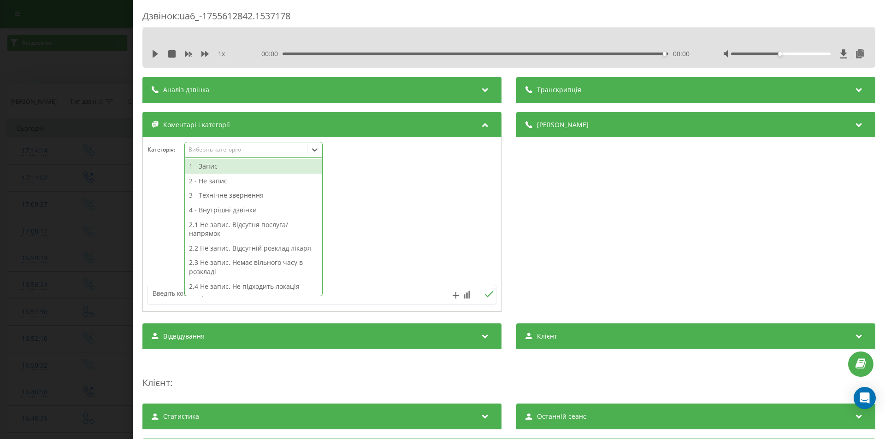
click at [194, 151] on div "Виберіть категорію" at bounding box center [246, 149] width 115 height 7
click at [204, 195] on div "3 - Технічне звернення" at bounding box center [253, 195] width 137 height 15
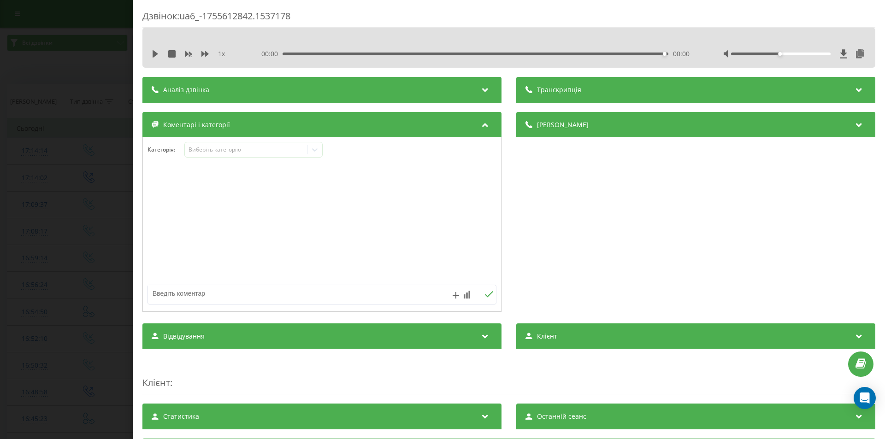
click at [159, 294] on textarea at bounding box center [287, 293] width 278 height 17
type textarea "не було розмови, автовідп"
click at [485, 294] on icon at bounding box center [488, 294] width 9 height 6
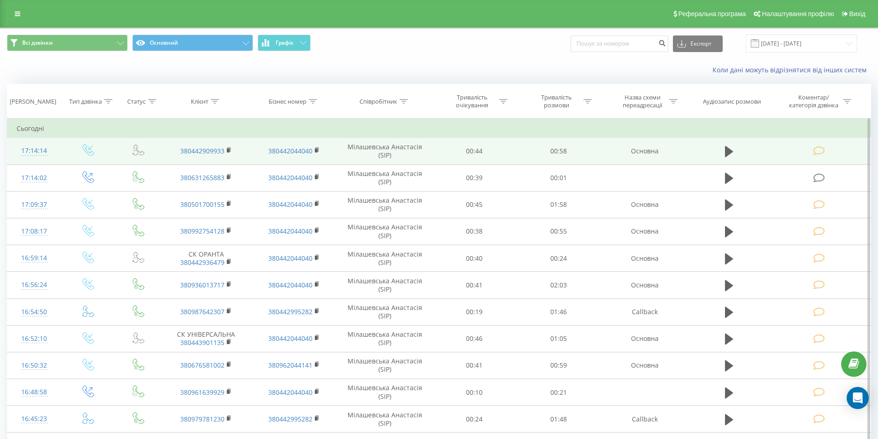
click at [817, 149] on icon at bounding box center [820, 151] width 12 height 10
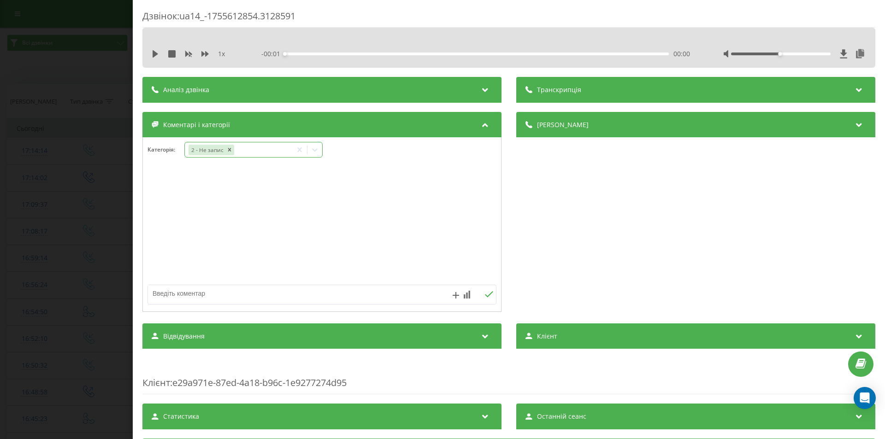
click at [245, 152] on div "2 - Не запис" at bounding box center [238, 149] width 107 height 13
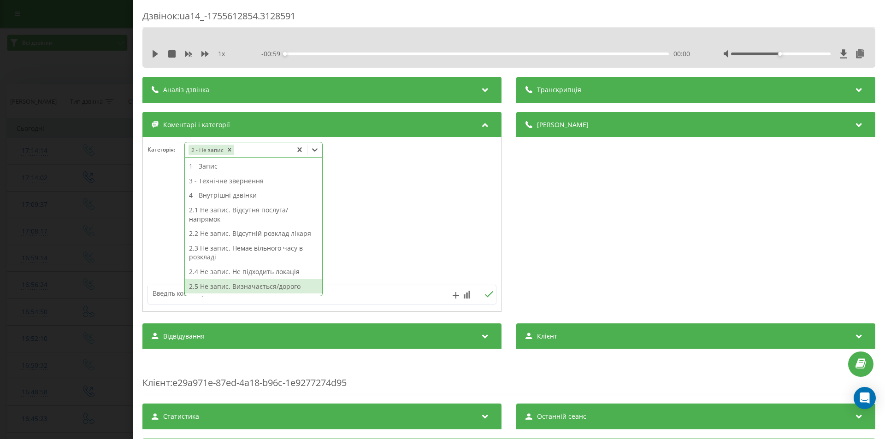
click at [242, 284] on div "2.5 Не запис. Визначається/дорого" at bounding box center [253, 286] width 137 height 15
click at [160, 289] on textarea at bounding box center [287, 293] width 278 height 17
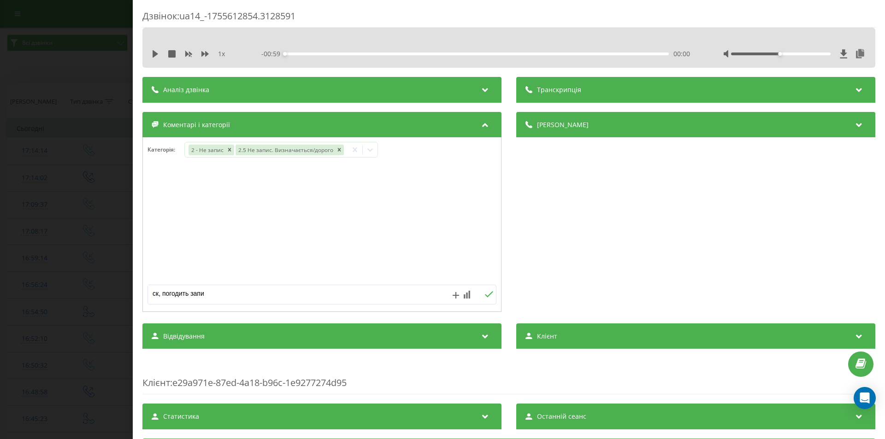
type textarea "ск, погодить запис"
click at [484, 295] on icon at bounding box center [488, 294] width 9 height 6
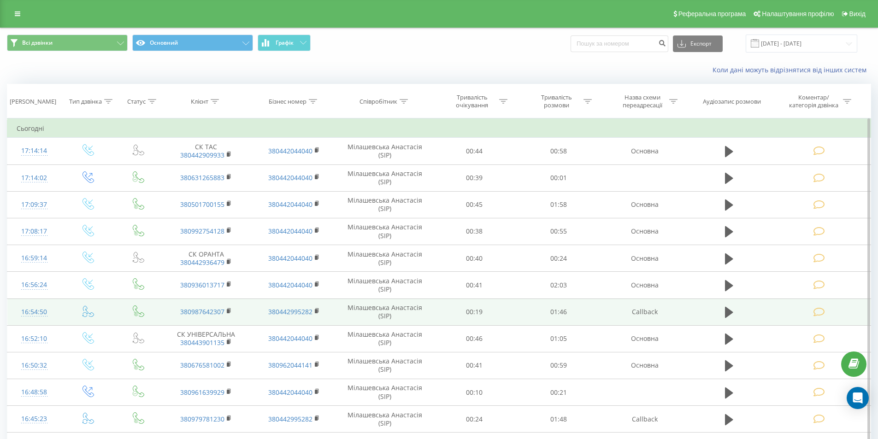
click at [478, 321] on td "00:19" at bounding box center [474, 312] width 84 height 27
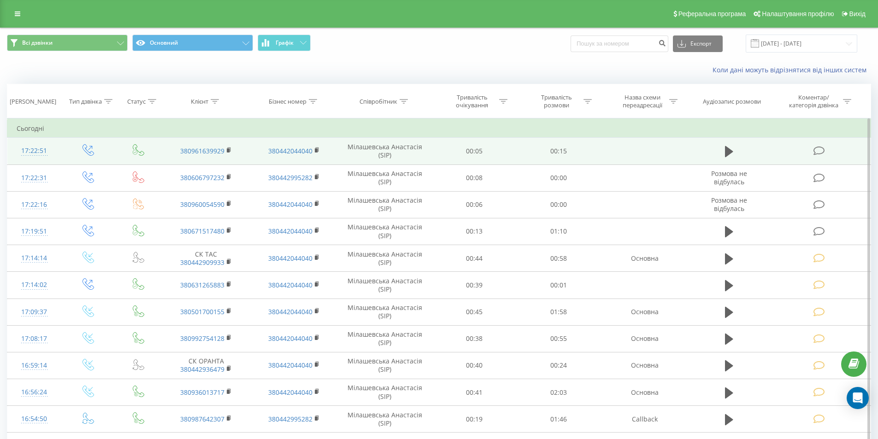
click at [818, 153] on icon at bounding box center [820, 151] width 12 height 10
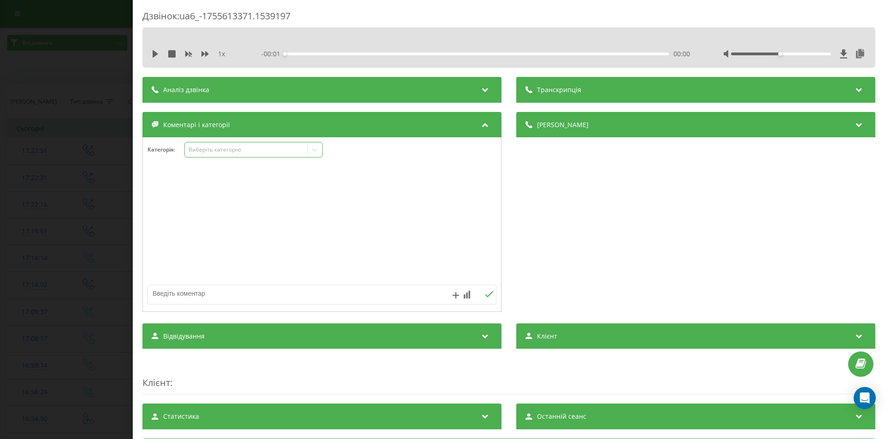
click at [203, 153] on div "Виберіть категорію" at bounding box center [246, 149] width 115 height 7
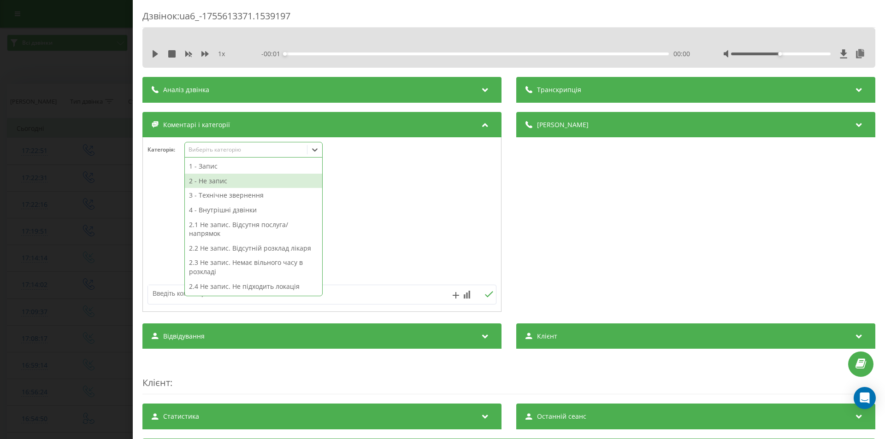
click at [206, 181] on div "2 - Не запис" at bounding box center [253, 181] width 137 height 15
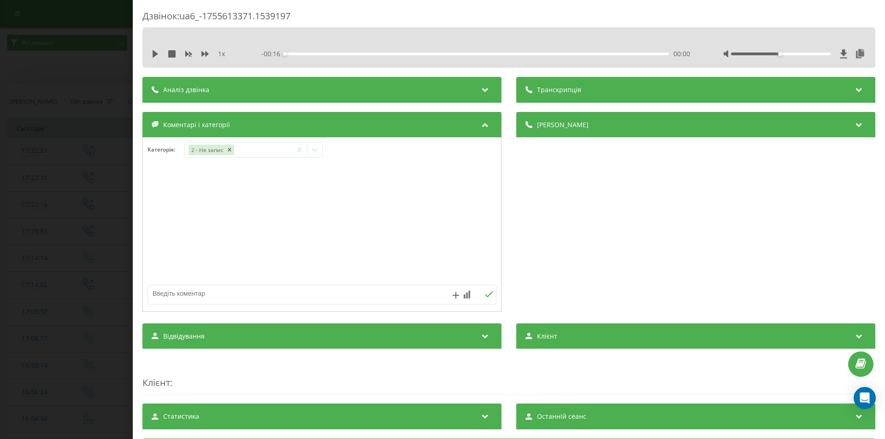
click at [164, 295] on textarea at bounding box center [287, 293] width 278 height 17
type textarea "не актуально"
click at [484, 298] on icon at bounding box center [488, 294] width 9 height 6
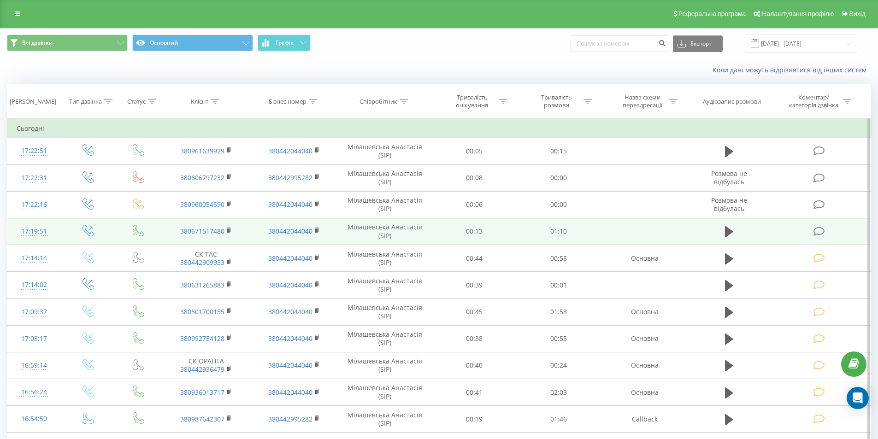
click at [819, 230] on icon at bounding box center [820, 232] width 12 height 10
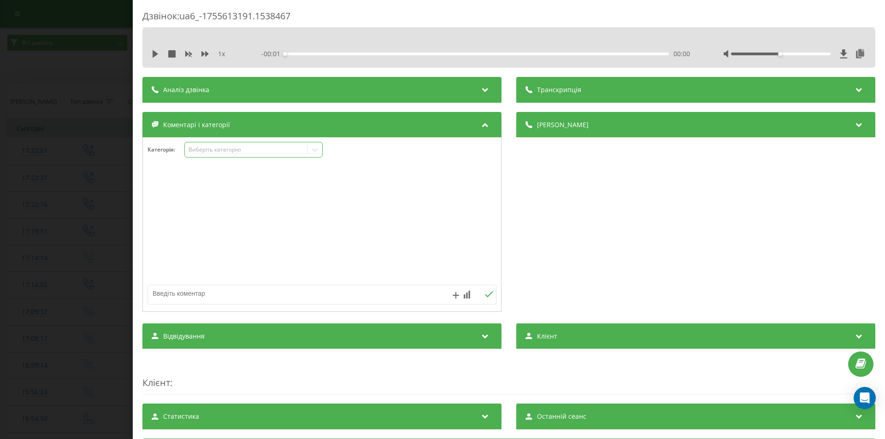
click at [213, 148] on div "Виберіть категорію" at bounding box center [246, 149] width 115 height 7
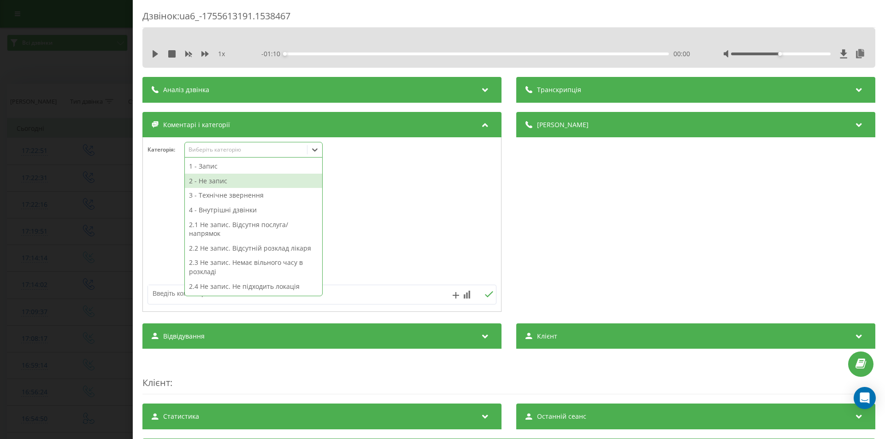
click at [212, 179] on div "2 - Не запис" at bounding box center [253, 181] width 137 height 15
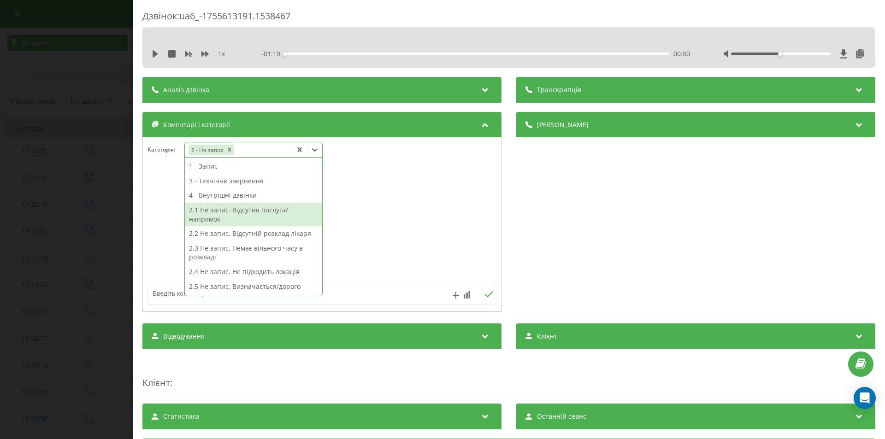
click at [232, 215] on div "2.1 Не запис. Відсутня послуга/напрямок" at bounding box center [253, 215] width 137 height 24
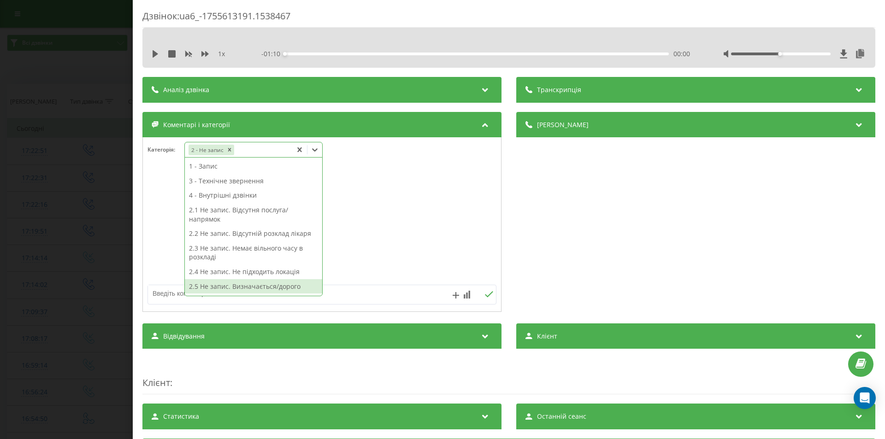
click at [170, 292] on textarea at bounding box center [287, 293] width 278 height 17
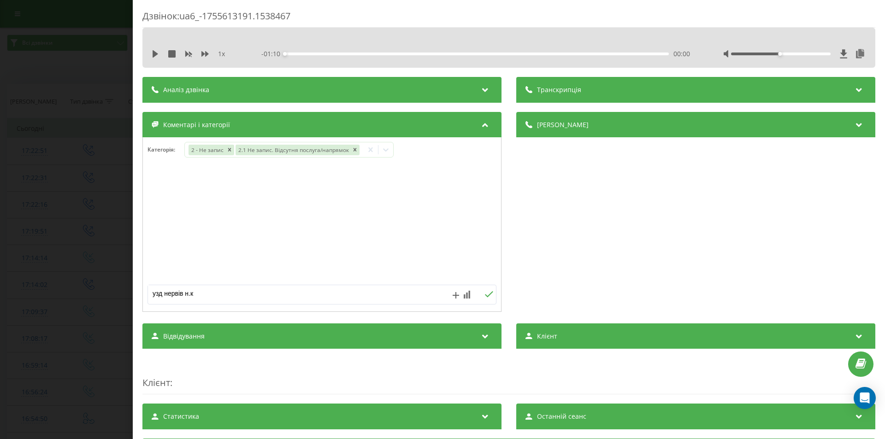
type textarea "узд нервів н.к."
click at [488, 294] on icon at bounding box center [489, 294] width 8 height 6
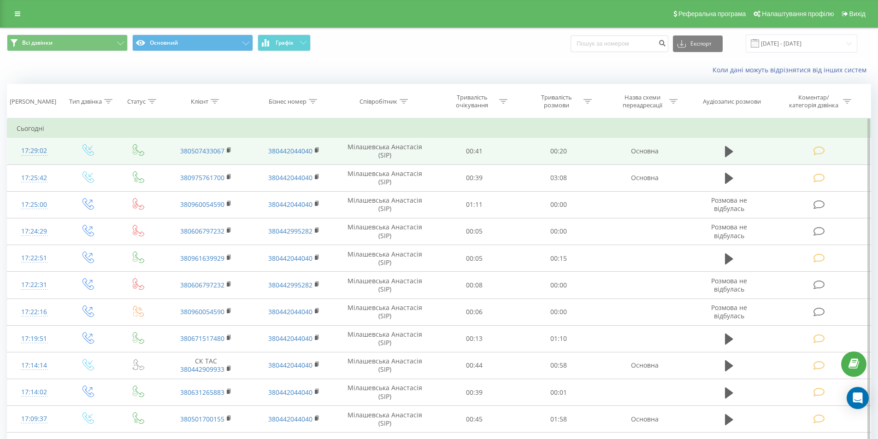
click at [818, 151] on icon at bounding box center [820, 151] width 12 height 10
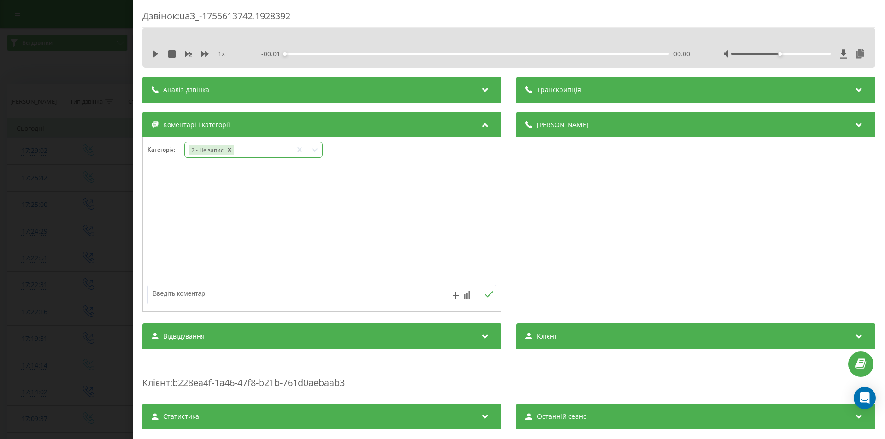
click at [247, 155] on div "2 - Не запис" at bounding box center [238, 149] width 107 height 13
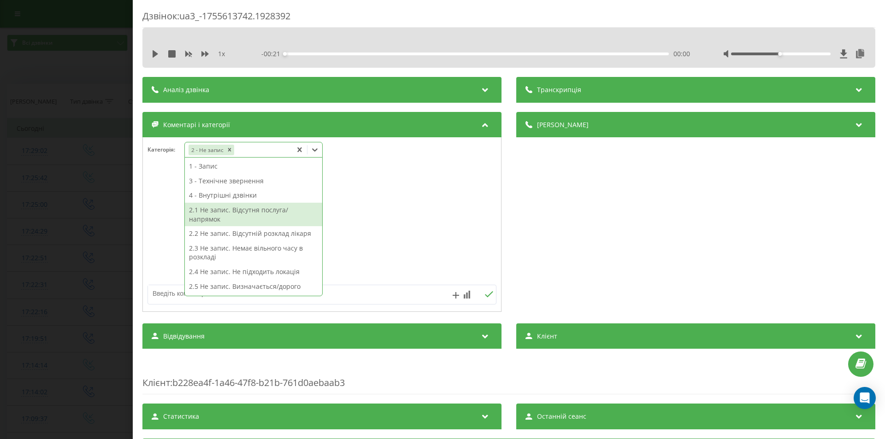
click at [244, 209] on div "2.1 Не запис. Відсутня послуга/напрямок" at bounding box center [253, 215] width 137 height 24
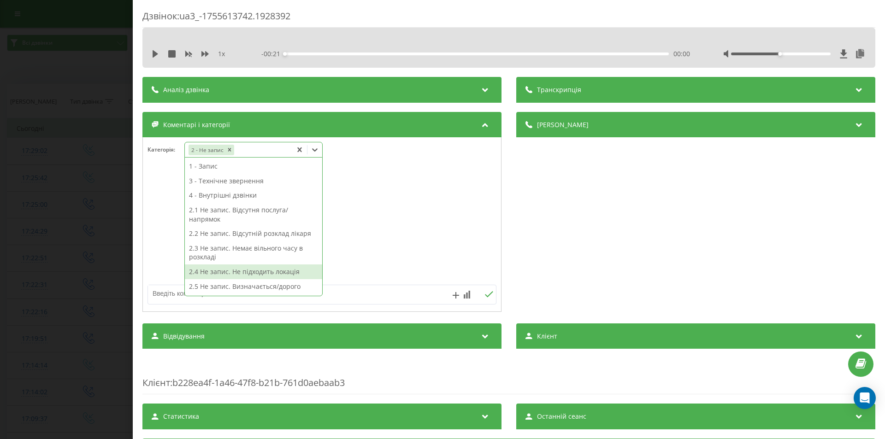
click at [167, 293] on textarea at bounding box center [287, 293] width 278 height 17
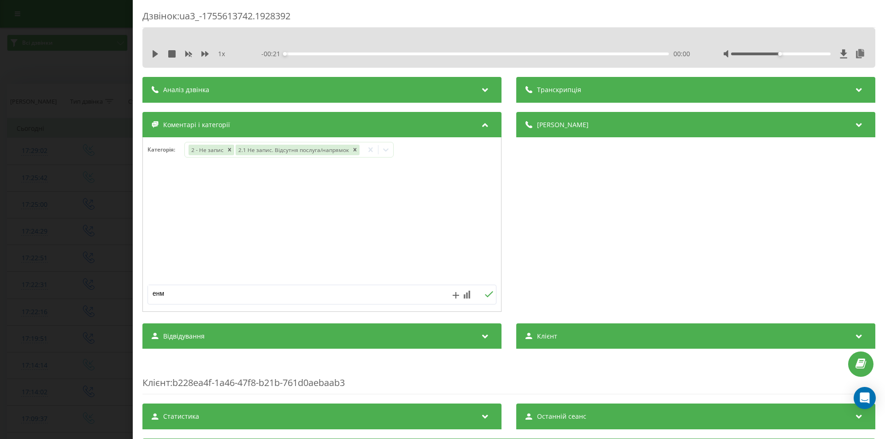
type textarea "енмг"
click at [487, 294] on icon at bounding box center [489, 294] width 8 height 6
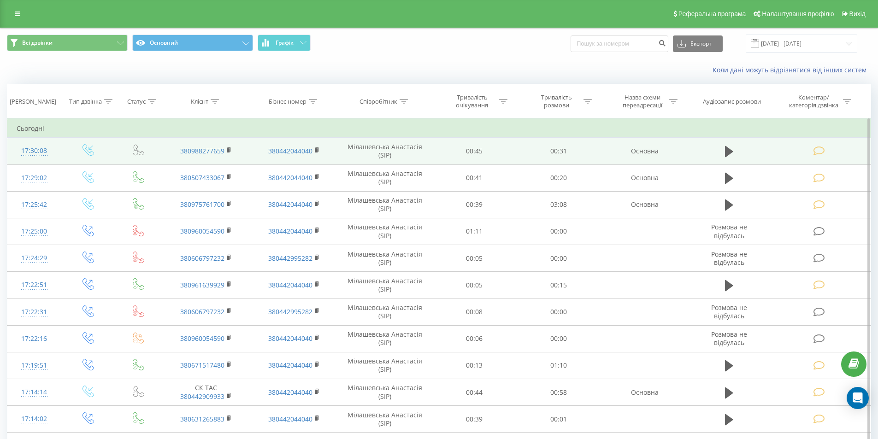
click at [821, 150] on icon at bounding box center [820, 151] width 12 height 10
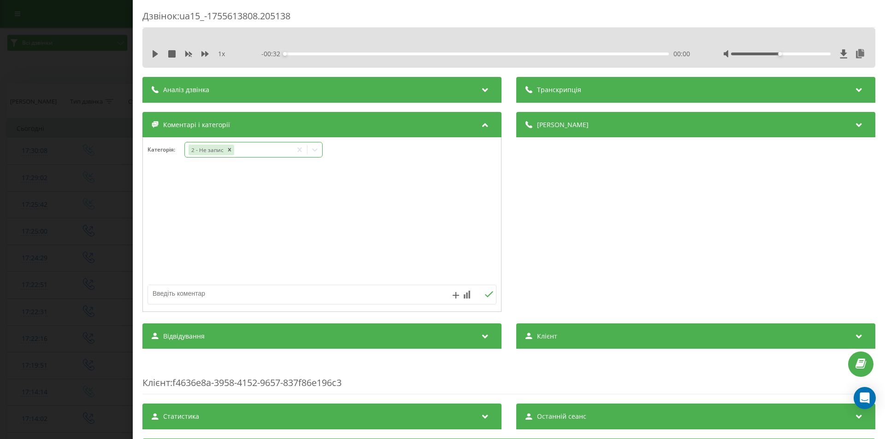
click at [255, 152] on div "2 - Не запис" at bounding box center [238, 149] width 107 height 13
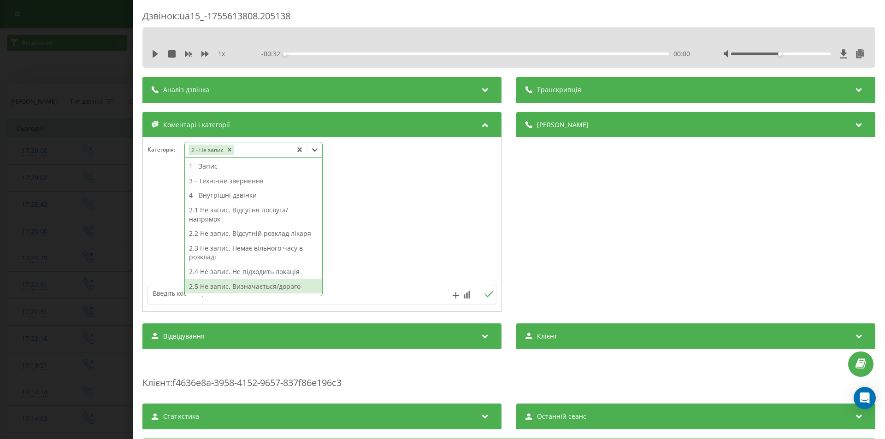
click at [258, 286] on div "2.5 Не запис. Визначається/дорого" at bounding box center [253, 286] width 137 height 15
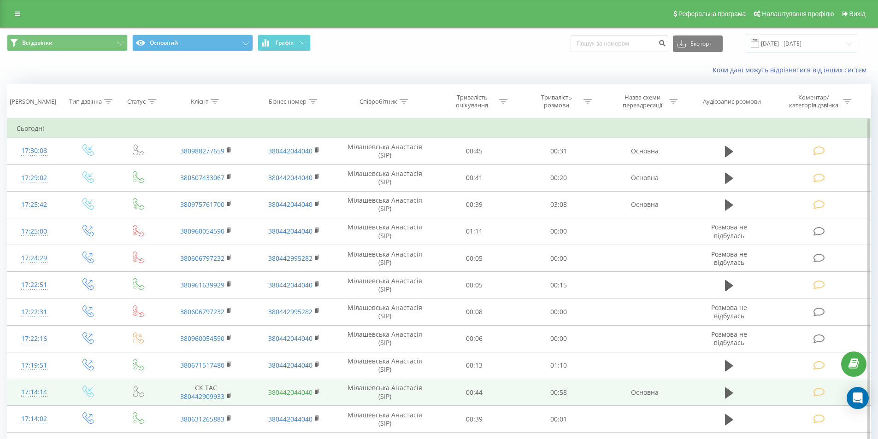
click at [306, 392] on link "380442044040" at bounding box center [290, 392] width 44 height 9
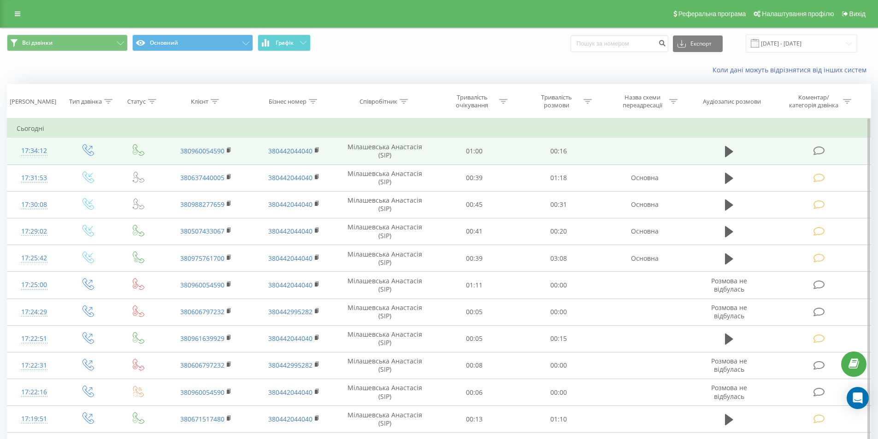
click at [821, 148] on icon at bounding box center [820, 151] width 12 height 10
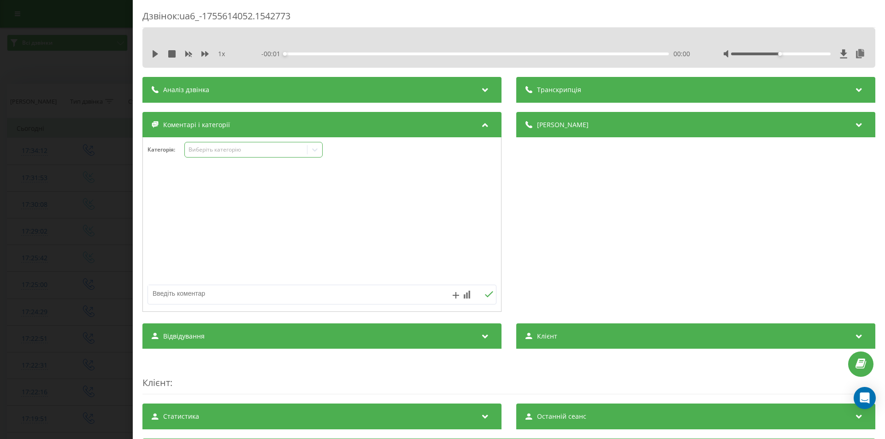
click at [205, 146] on div "Виберіть категорію" at bounding box center [246, 150] width 122 height 9
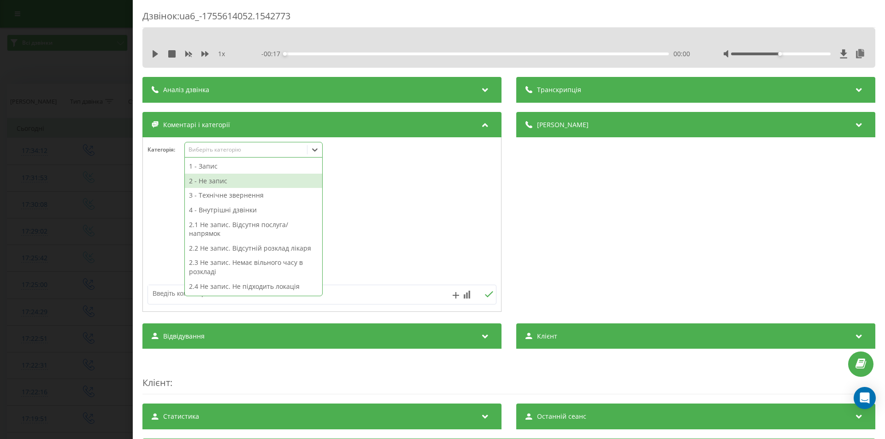
click at [207, 180] on div "2 - Не запис" at bounding box center [253, 181] width 137 height 15
click at [167, 295] on textarea at bounding box center [287, 293] width 278 height 17
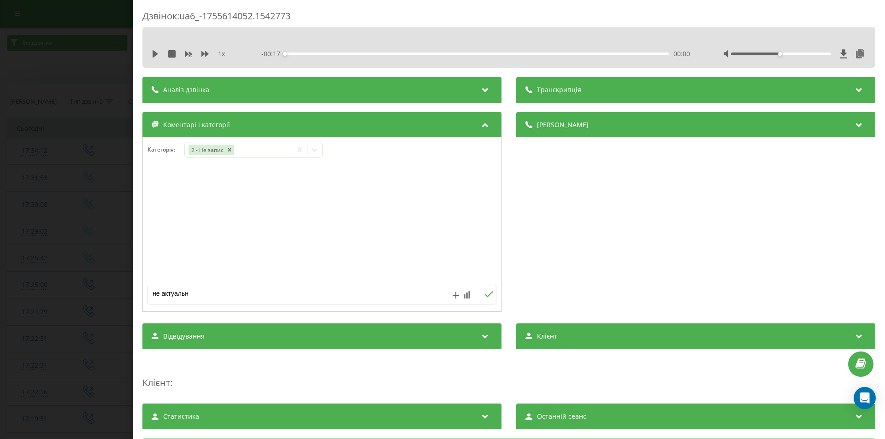
type textarea "не актуально"
click at [484, 293] on icon at bounding box center [488, 294] width 9 height 6
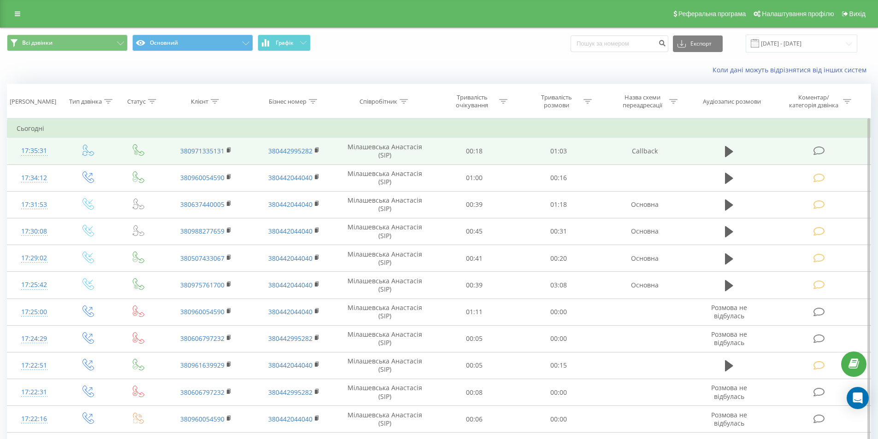
click at [822, 151] on icon at bounding box center [820, 151] width 12 height 10
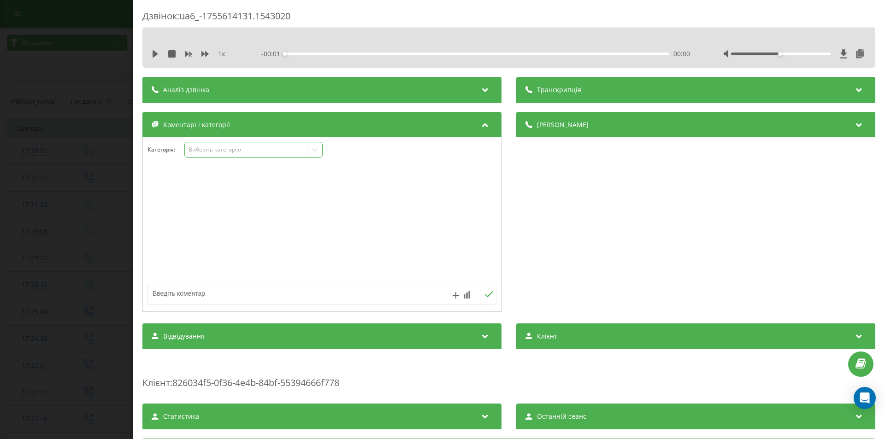
click at [222, 150] on div "Виберіть категорію" at bounding box center [246, 149] width 115 height 7
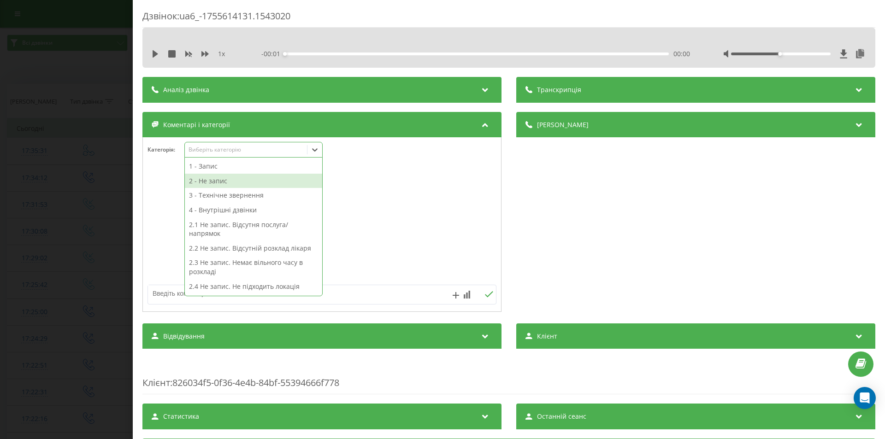
click at [216, 183] on div "2 - Не запис" at bounding box center [253, 181] width 137 height 15
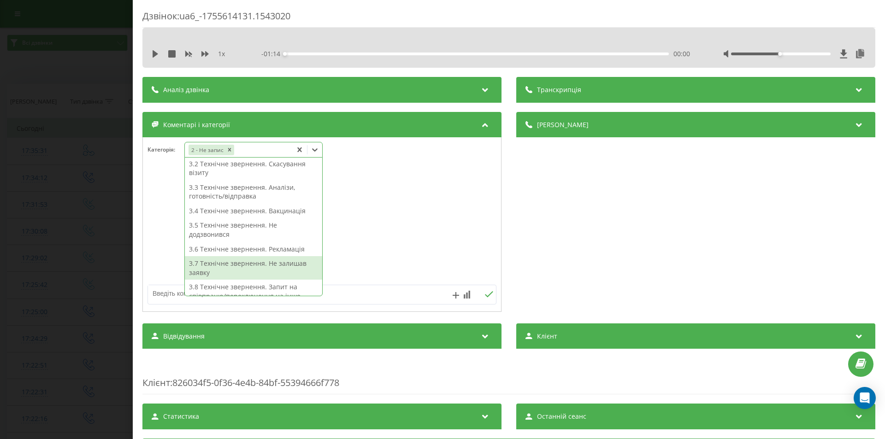
scroll to position [226, 0]
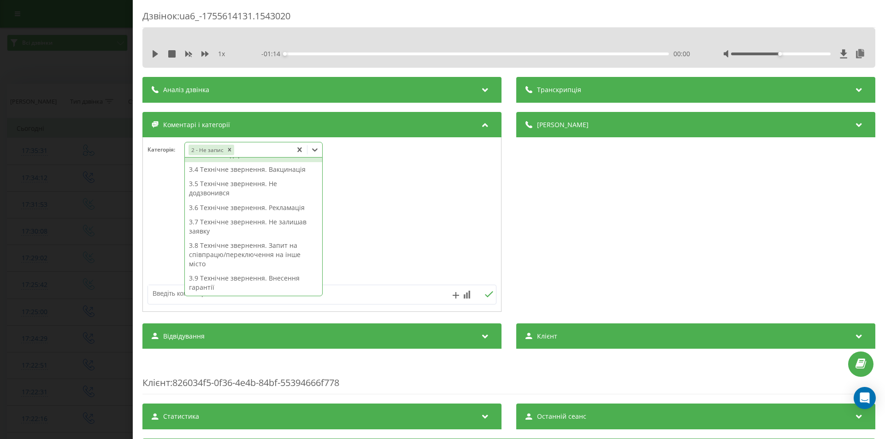
click at [297, 149] on icon at bounding box center [299, 149] width 9 height 9
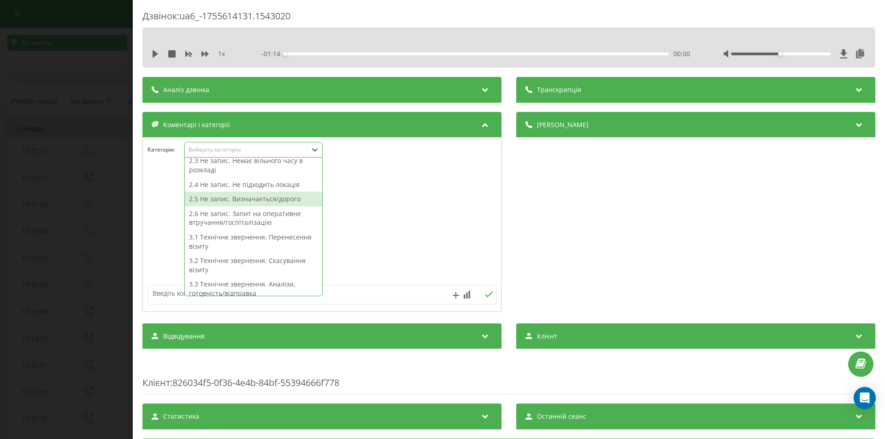
scroll to position [0, 0]
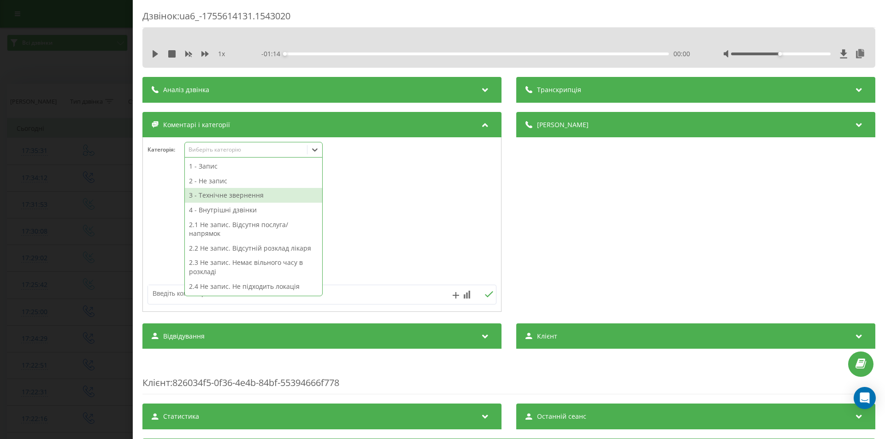
click at [231, 195] on div "3 - Технічне звернення" at bounding box center [253, 195] width 137 height 15
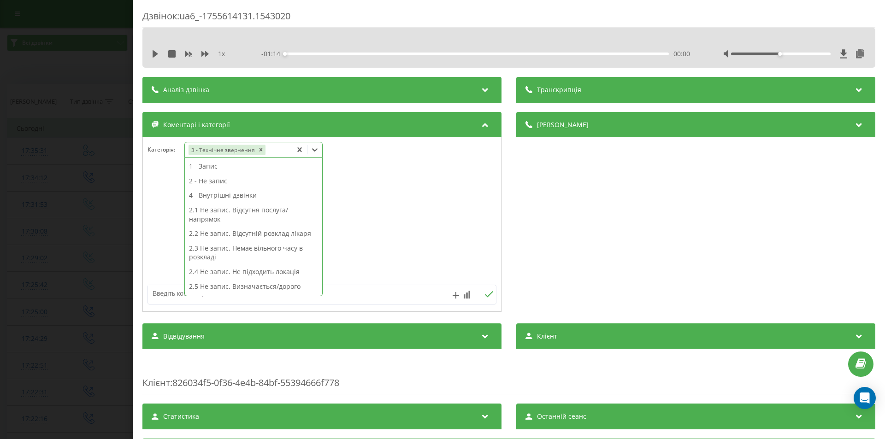
scroll to position [226, 0]
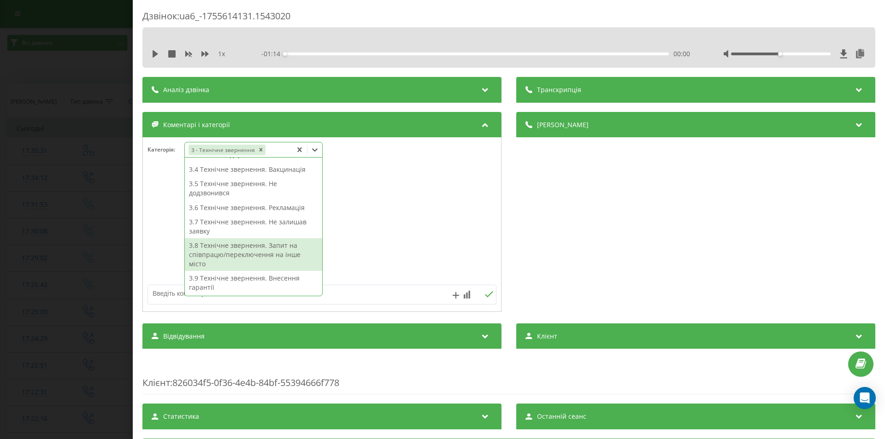
click at [233, 259] on div "3.8 Технічне звернення. Запит на співпрацю/переключення на інше місто" at bounding box center [253, 254] width 137 height 33
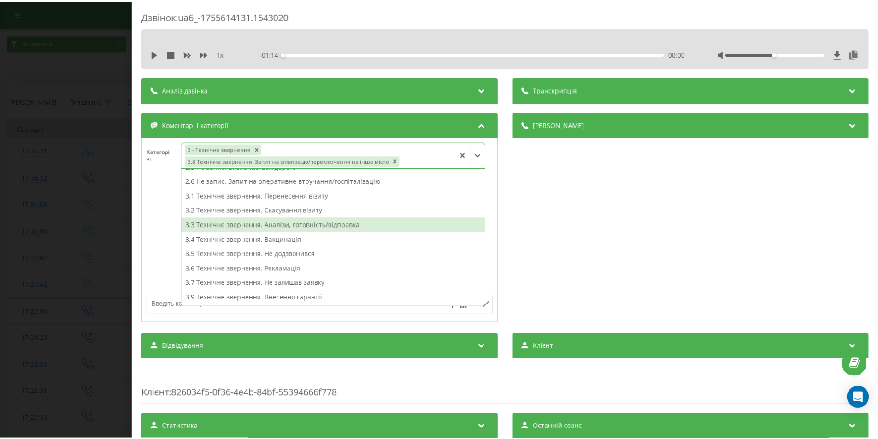
scroll to position [112, 0]
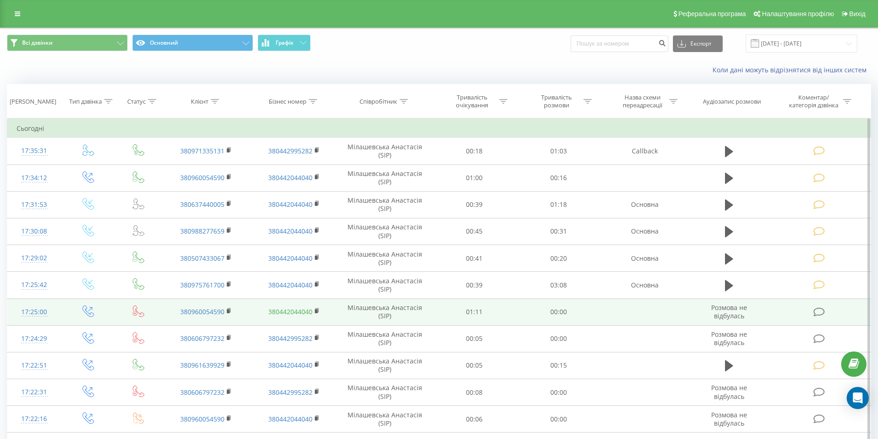
click at [289, 313] on link "380442044040" at bounding box center [290, 311] width 44 height 9
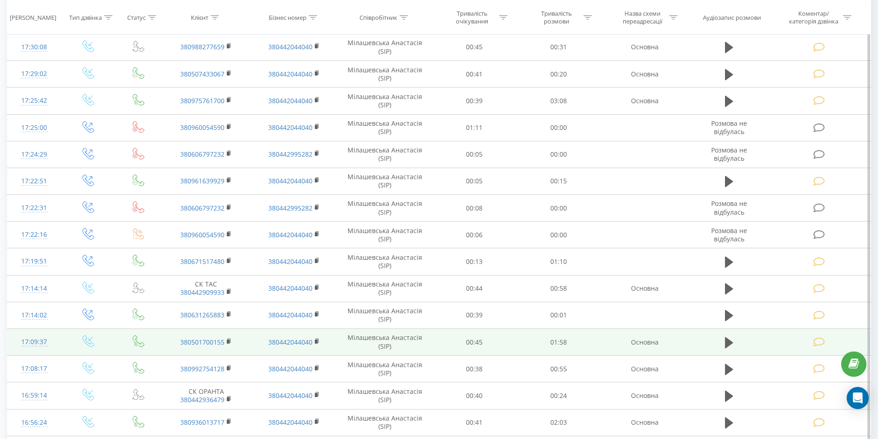
scroll to position [138, 0]
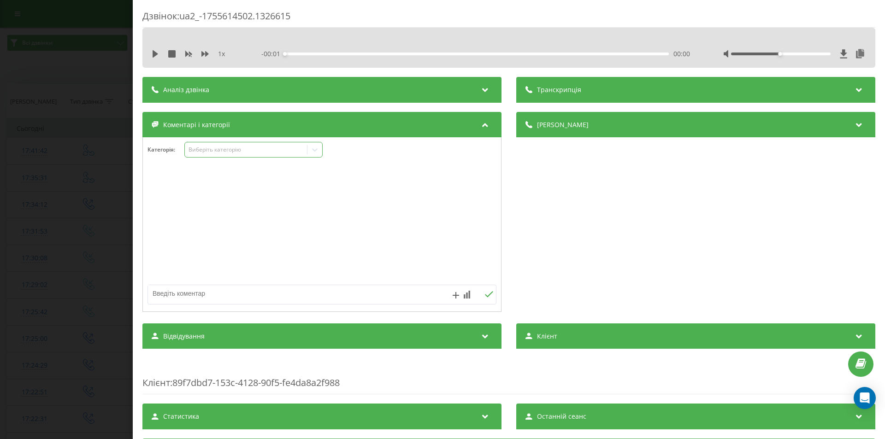
click at [202, 148] on div "Виберіть категорію" at bounding box center [246, 149] width 115 height 7
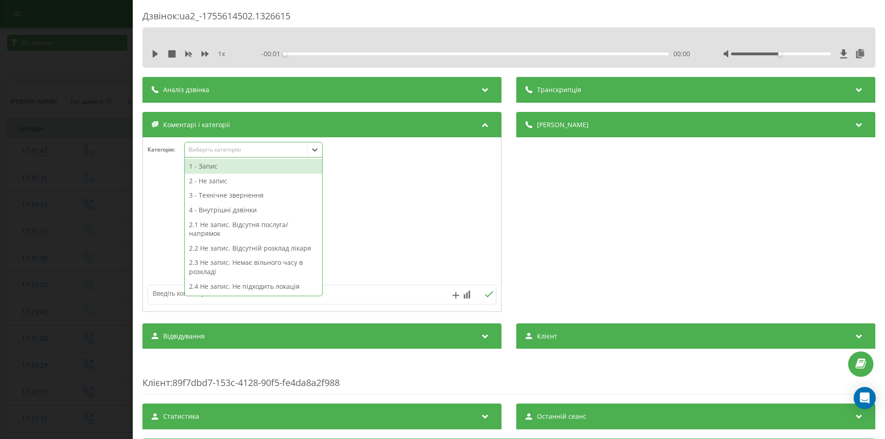
click at [207, 163] on div "1 - Запис" at bounding box center [253, 166] width 137 height 15
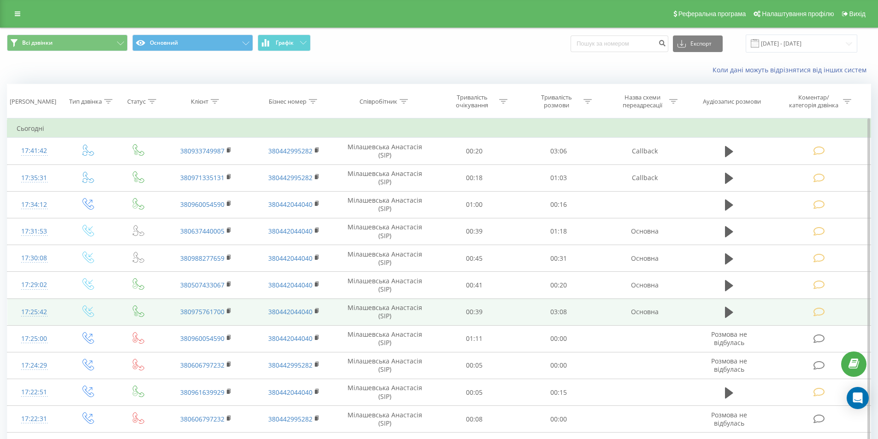
click at [98, 325] on td at bounding box center [88, 312] width 54 height 27
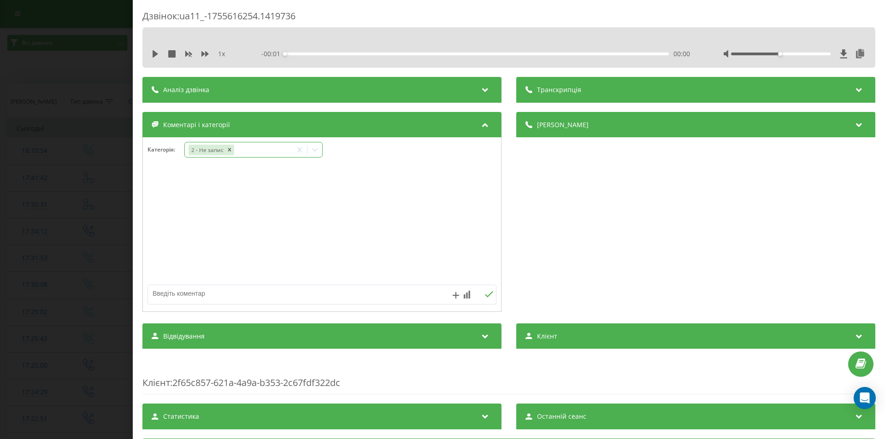
click at [253, 147] on div "2 - Не запис" at bounding box center [238, 149] width 107 height 13
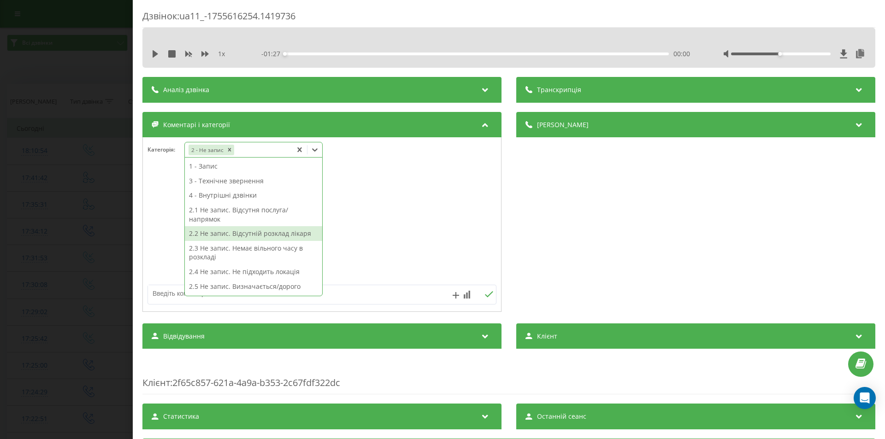
click at [232, 213] on div "2.1 Не запис. Відсутня послуга/напрямок" at bounding box center [253, 215] width 137 height 24
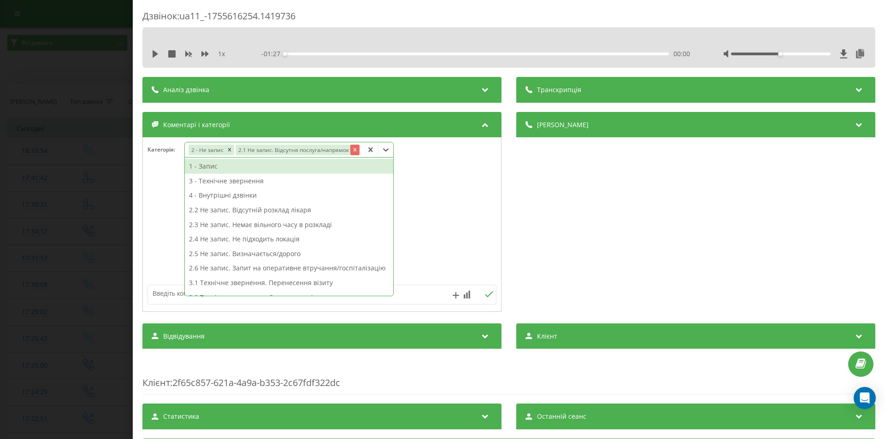
click at [352, 150] on icon "Remove 2.1 Не запис. Відсутня послуга/напрямок" at bounding box center [355, 150] width 6 height 6
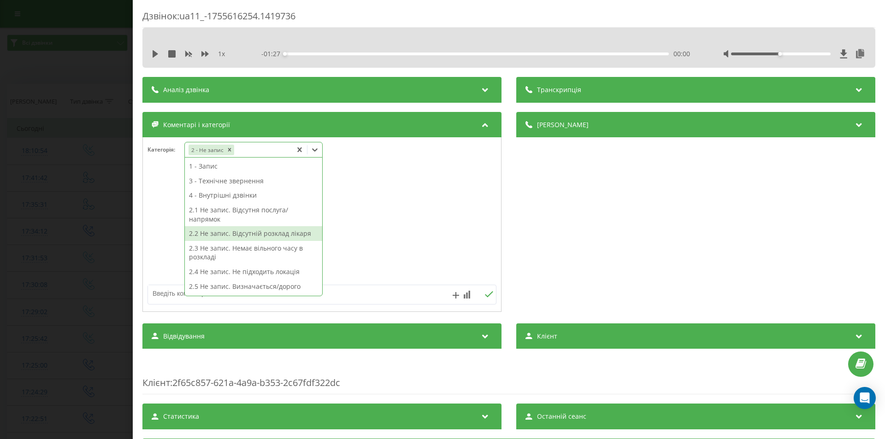
click at [252, 231] on div "2.2 Не запис. Відсутній розклад лікаря" at bounding box center [253, 233] width 137 height 15
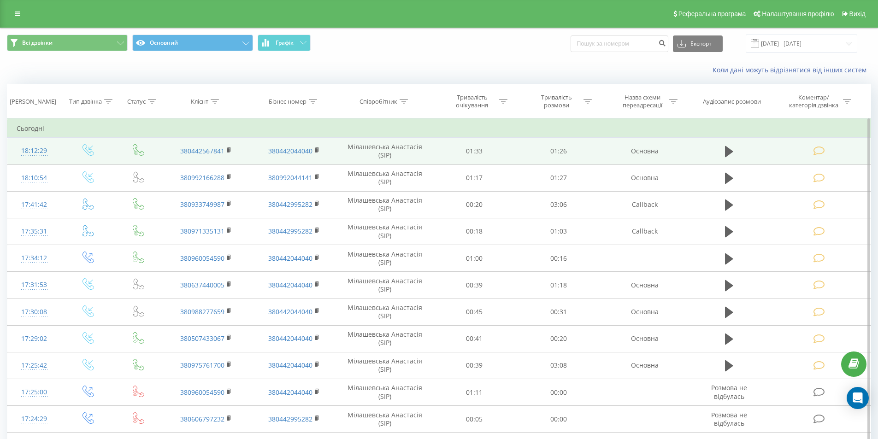
click at [821, 150] on icon at bounding box center [820, 151] width 12 height 10
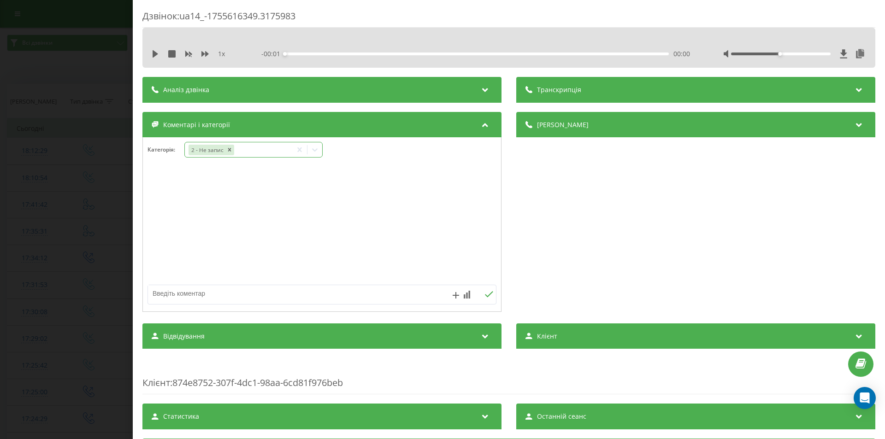
click at [259, 148] on div "2 - Не запис" at bounding box center [238, 149] width 107 height 13
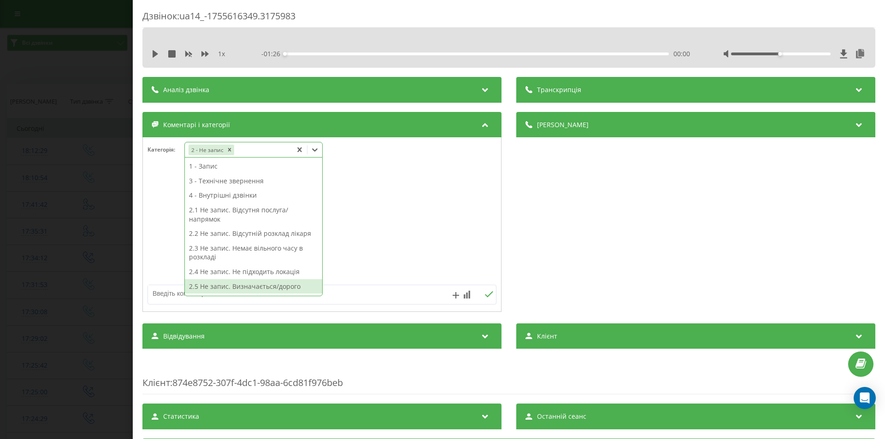
click at [256, 283] on div "2.5 Не запис. Визначається/дорого" at bounding box center [253, 286] width 137 height 15
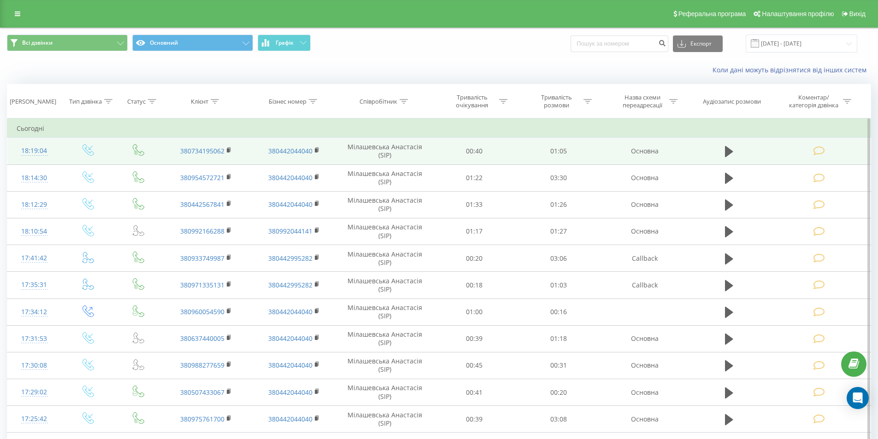
click at [817, 152] on icon at bounding box center [820, 151] width 12 height 10
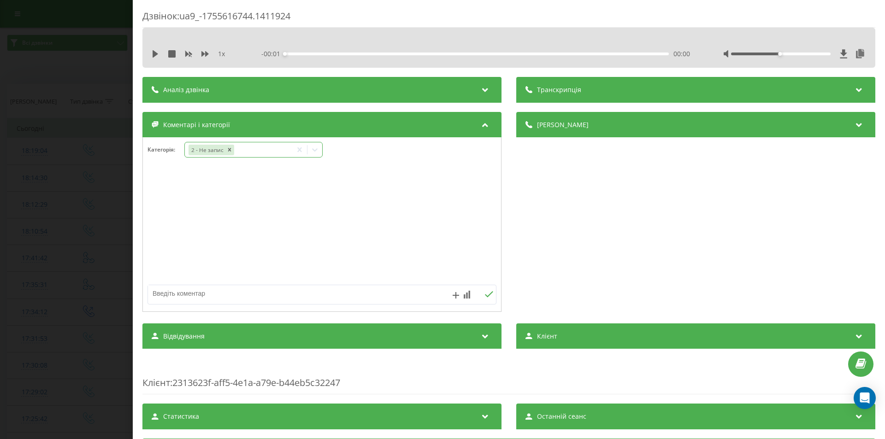
click at [247, 149] on div "2 - Не запис" at bounding box center [238, 149] width 107 height 13
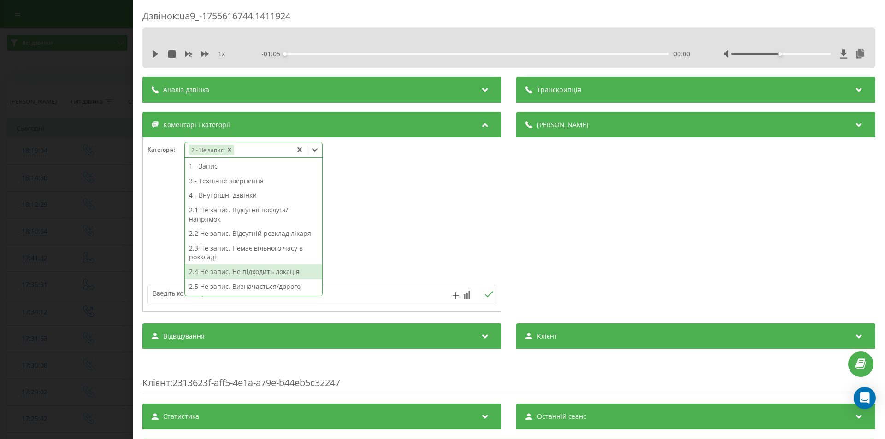
click at [256, 268] on div "2.4 Не запис. Не підходить локація" at bounding box center [253, 272] width 137 height 15
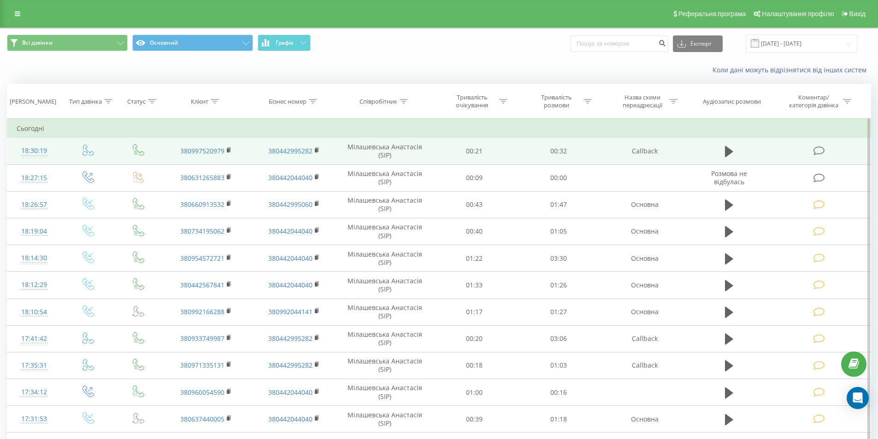
click at [820, 152] on icon at bounding box center [820, 151] width 12 height 10
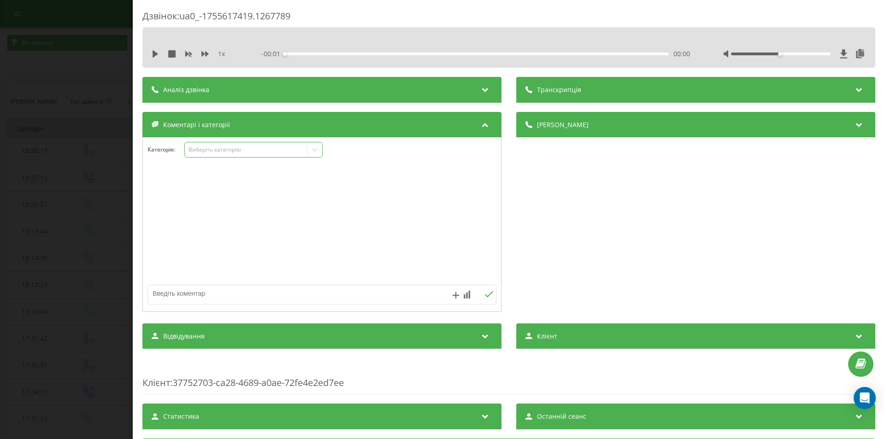
click at [219, 149] on div "Виберіть категорію" at bounding box center [246, 149] width 115 height 7
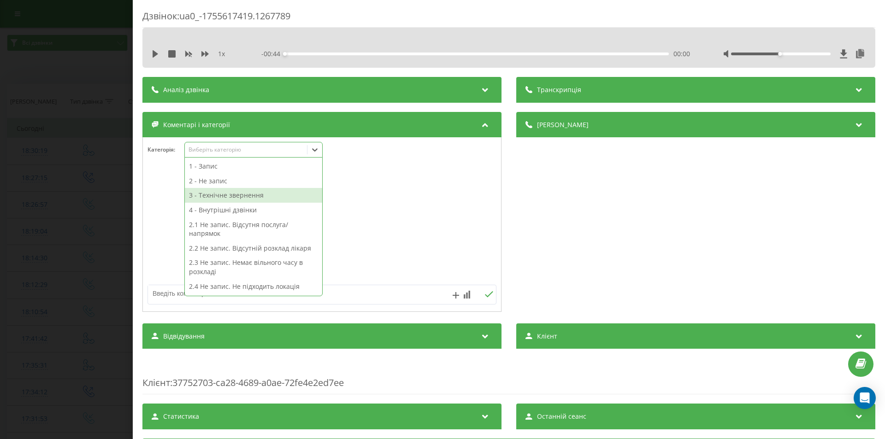
click at [213, 192] on div "3 - Технічне звернення" at bounding box center [253, 195] width 137 height 15
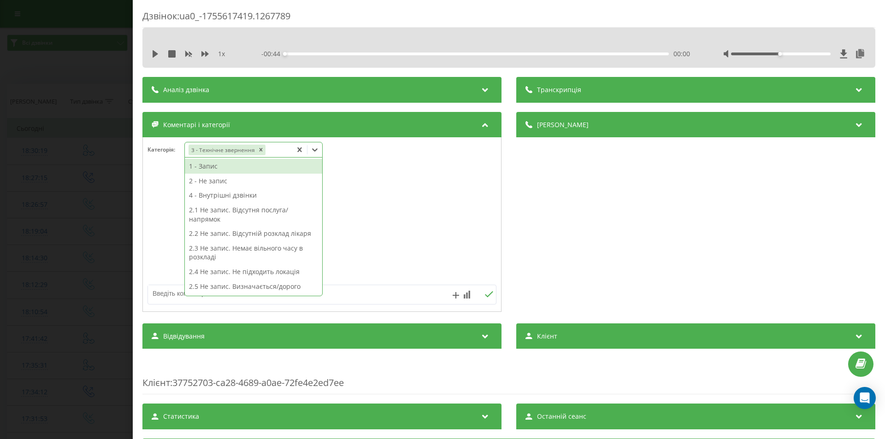
click at [167, 299] on textarea at bounding box center [287, 293] width 278 height 17
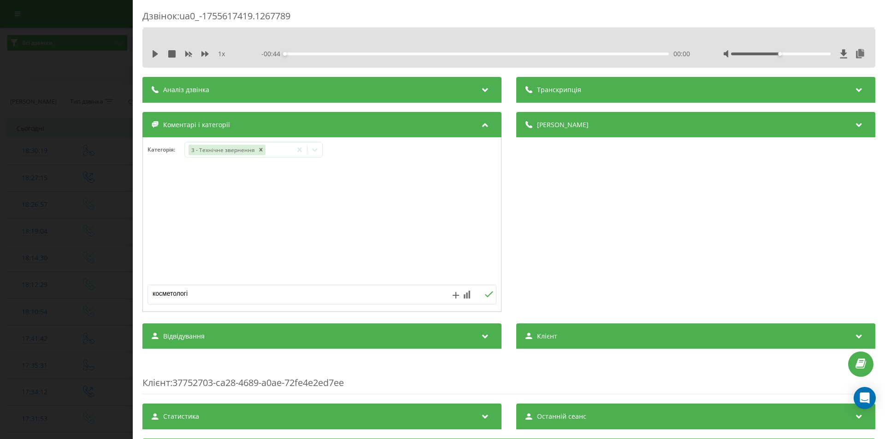
type textarea "косметологія"
click at [484, 292] on icon at bounding box center [488, 294] width 9 height 6
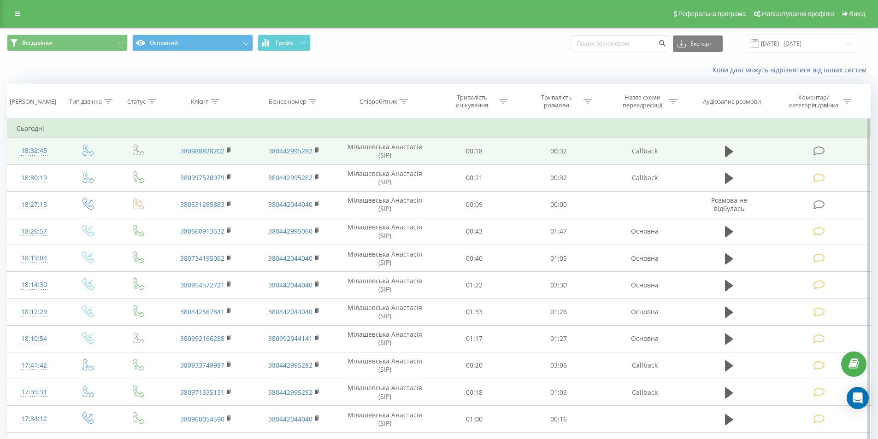
click at [820, 151] on icon at bounding box center [820, 151] width 12 height 10
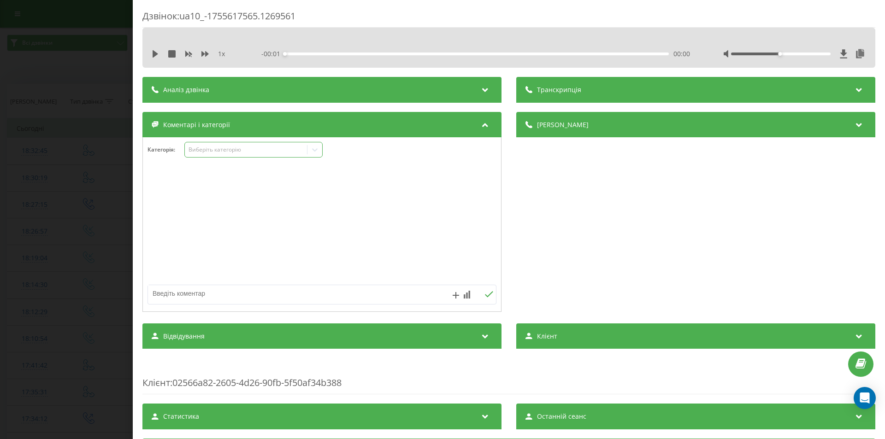
click at [224, 145] on div "Виберіть категорію" at bounding box center [253, 150] width 138 height 16
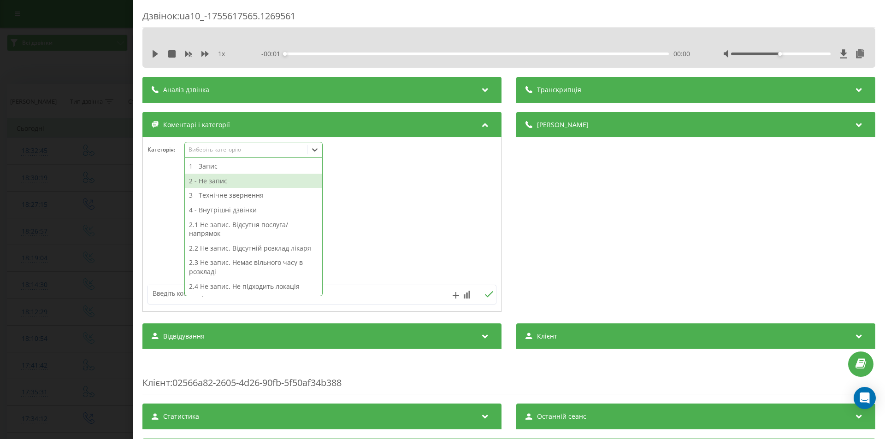
click at [207, 178] on div "2 - Не запис" at bounding box center [253, 181] width 137 height 15
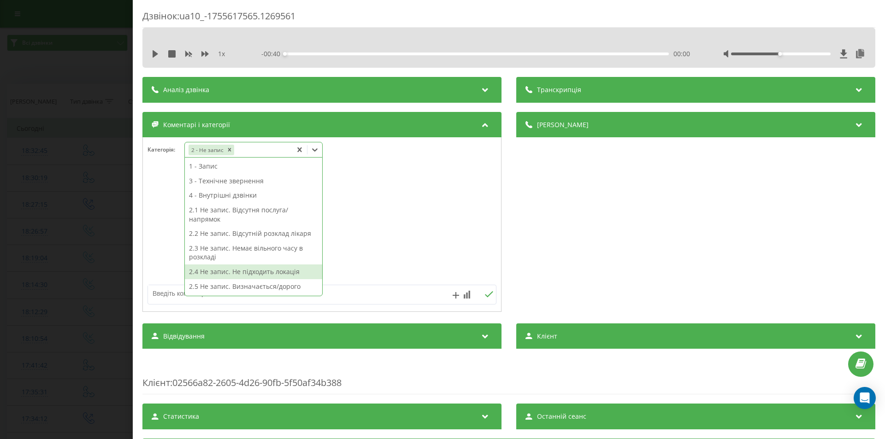
click at [247, 270] on div "2.4 Не запис. Не підходить локація" at bounding box center [253, 272] width 137 height 15
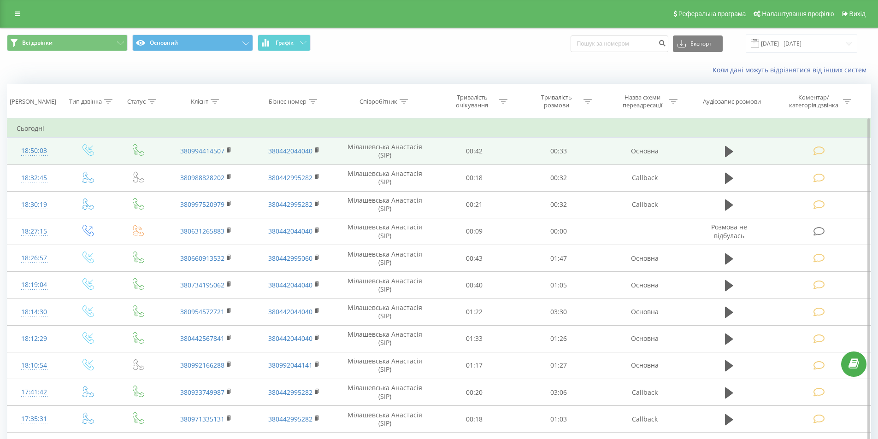
click at [817, 153] on icon at bounding box center [820, 151] width 12 height 10
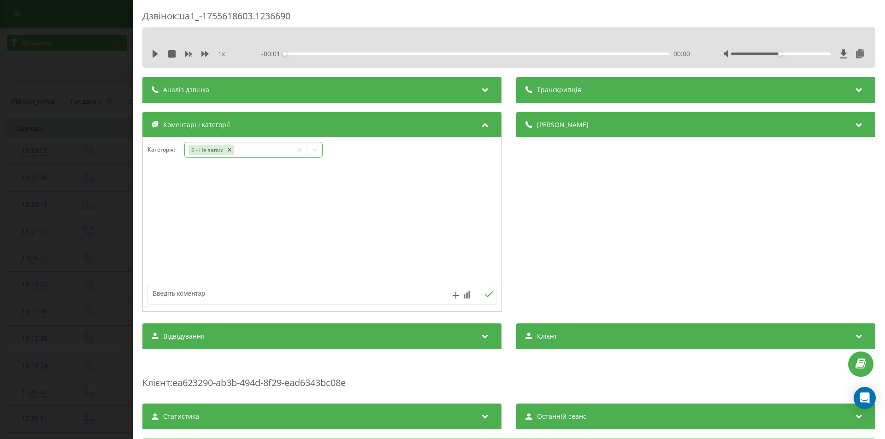
click at [256, 149] on div "2 - Не запис" at bounding box center [238, 149] width 107 height 13
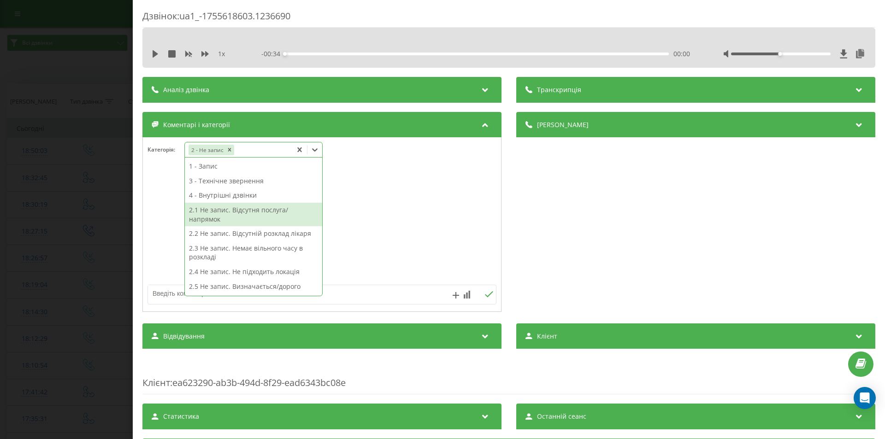
click at [240, 219] on div "2.1 Не запис. Відсутня послуга/напрямок" at bounding box center [253, 215] width 137 height 24
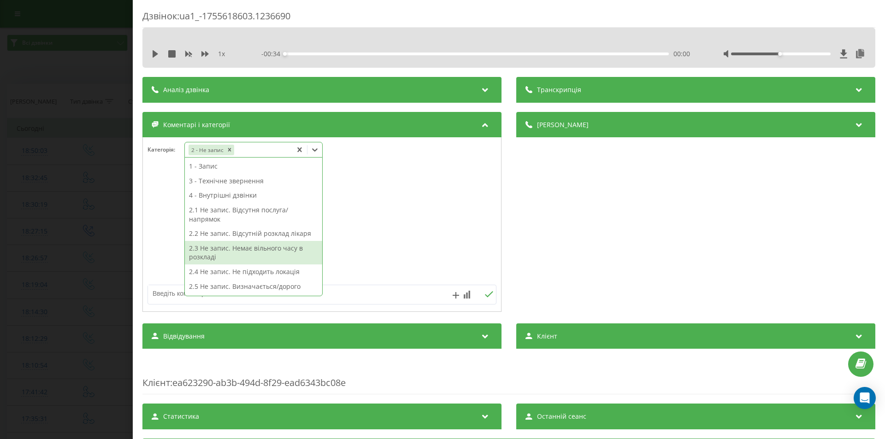
click at [164, 295] on textarea at bounding box center [287, 293] width 278 height 17
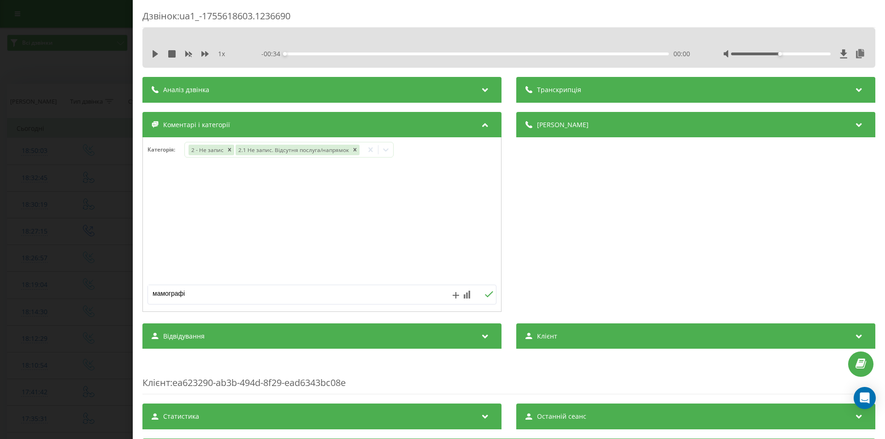
type textarea "мамографія"
click at [487, 294] on icon at bounding box center [489, 294] width 8 height 6
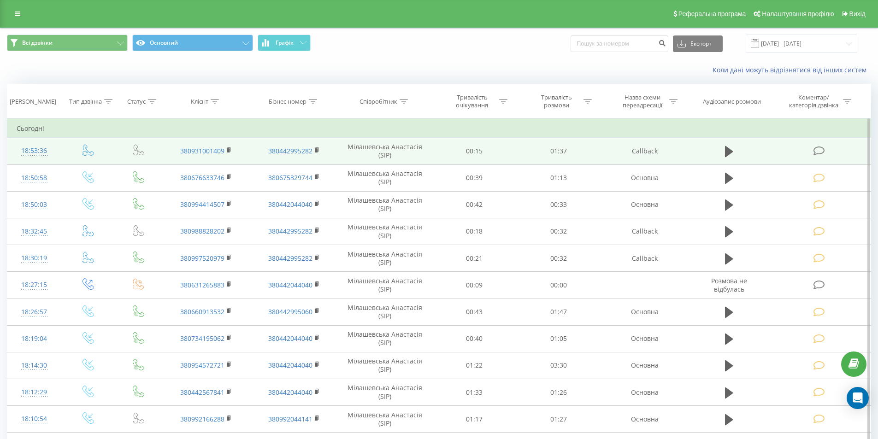
click at [818, 153] on icon at bounding box center [820, 151] width 12 height 10
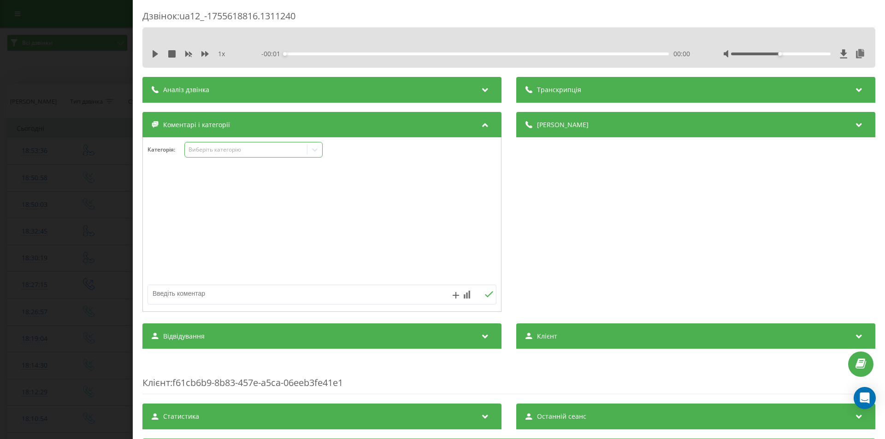
click at [200, 152] on div "Виберіть категорію" at bounding box center [246, 149] width 115 height 7
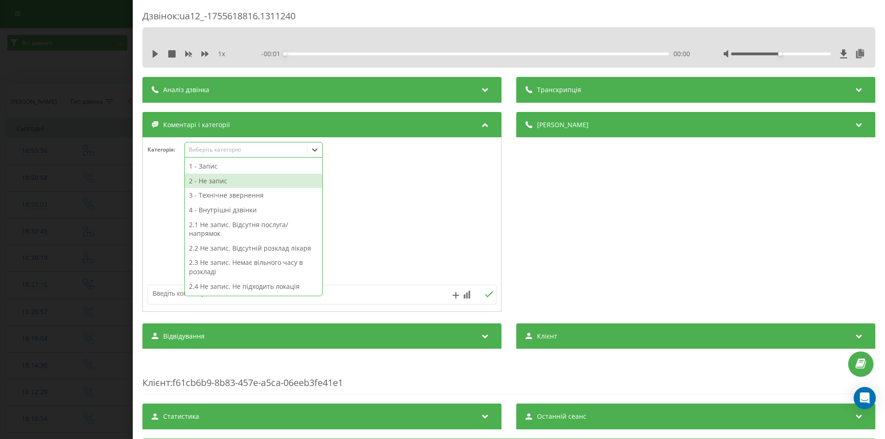
click at [213, 177] on div "2 - Не запис" at bounding box center [253, 181] width 137 height 15
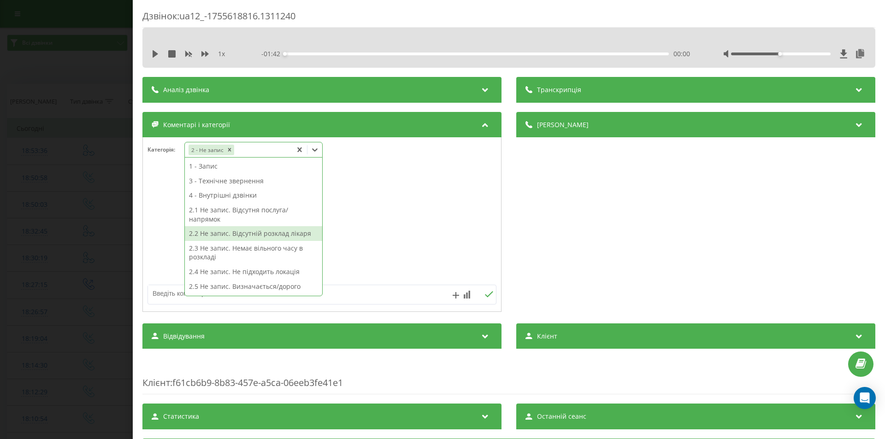
click at [244, 233] on div "2.2 Не запис. Відсутній розклад лікаря" at bounding box center [253, 233] width 137 height 15
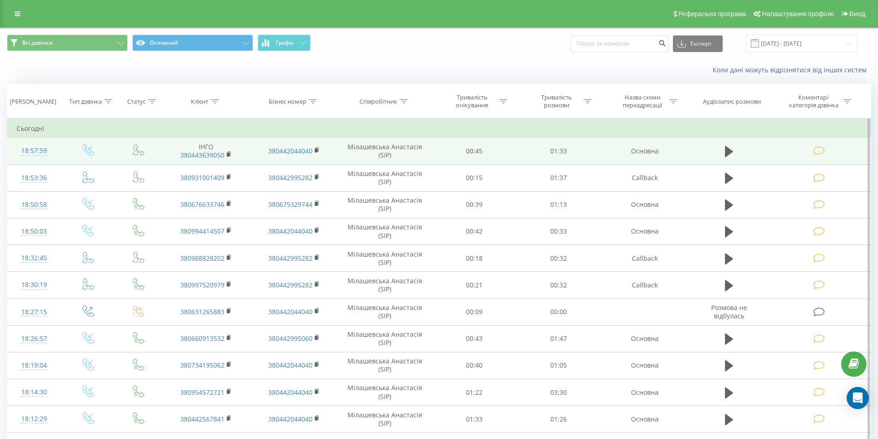
click at [819, 152] on icon at bounding box center [820, 151] width 12 height 10
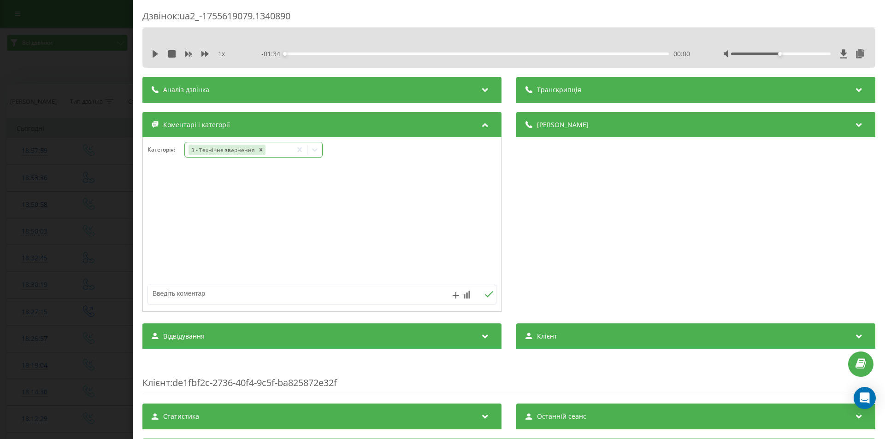
drag, startPoint x: 277, startPoint y: 154, endPoint x: 272, endPoint y: 155, distance: 4.8
click at [277, 154] on div "3 - Технічне звернення" at bounding box center [238, 149] width 107 height 13
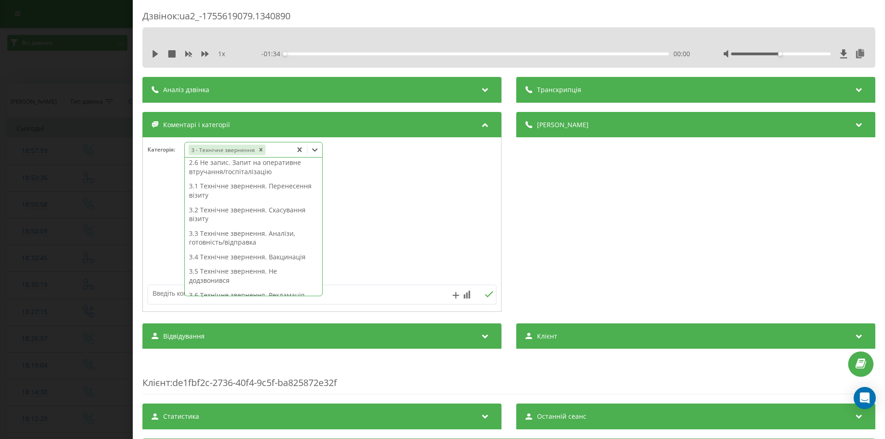
scroll to position [226, 0]
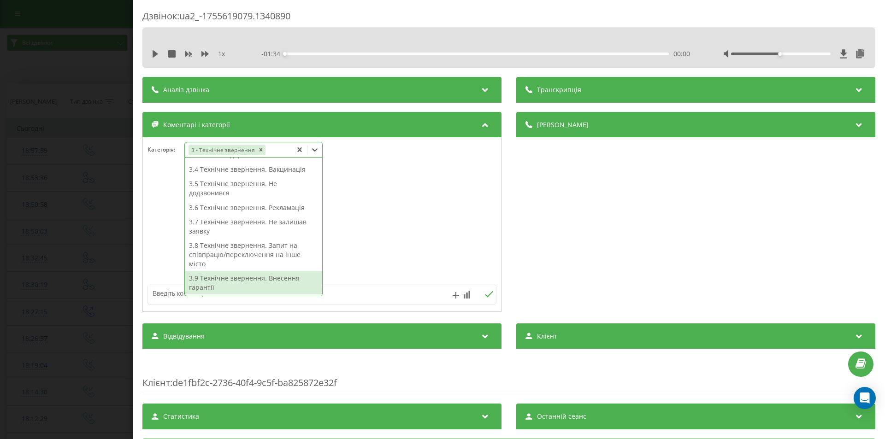
click at [237, 282] on div "3.9 Технічне звернення. Внесення гарантії" at bounding box center [253, 283] width 137 height 24
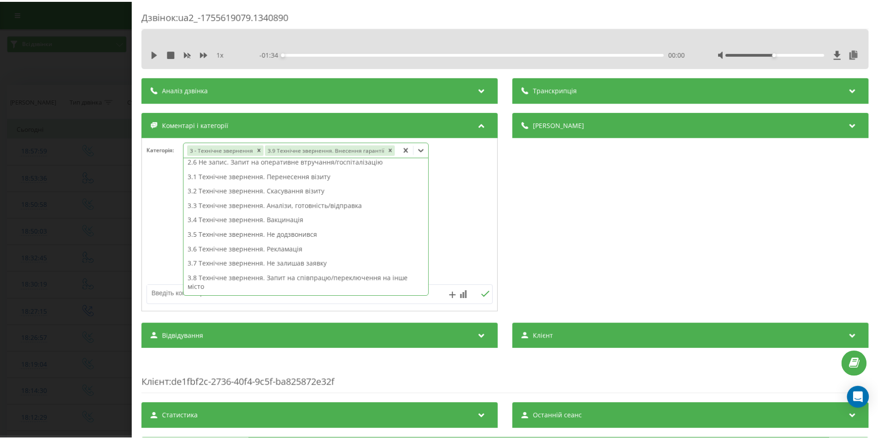
scroll to position [121, 0]
